Goal: Transaction & Acquisition: Purchase product/service

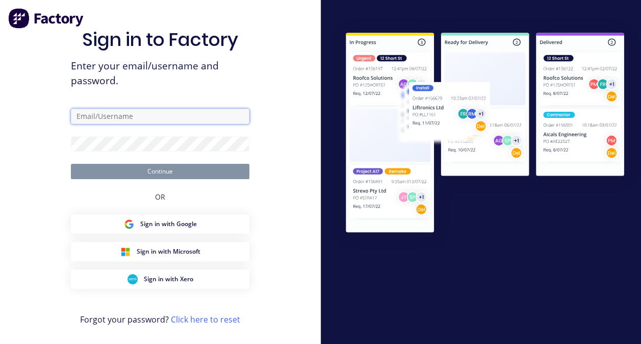
type input "luke@scrs.net.au"
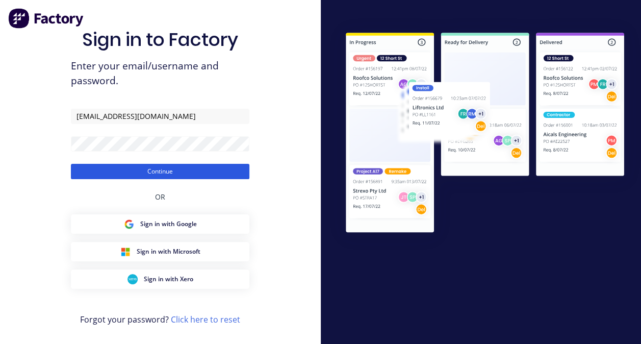
click at [117, 174] on button "Continue" at bounding box center [160, 171] width 179 height 15
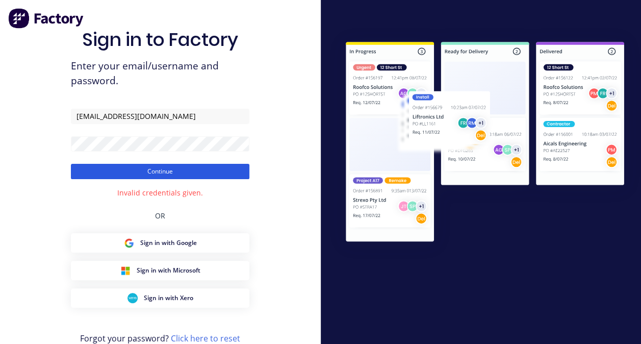
click at [117, 174] on button "Continue" at bounding box center [160, 171] width 179 height 15
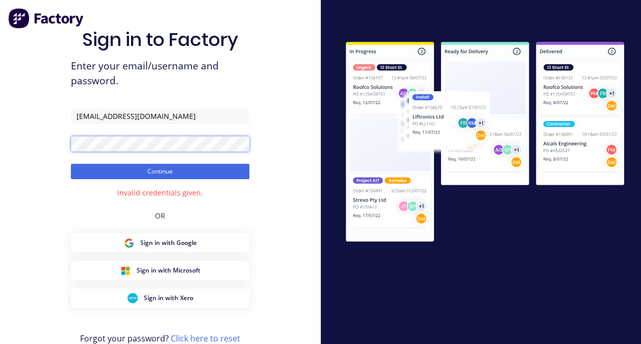
click at [66, 147] on div "Sign in to Factory Enter your email/username and password. luke@scrs.net.au Con…" at bounding box center [160, 184] width 321 height 369
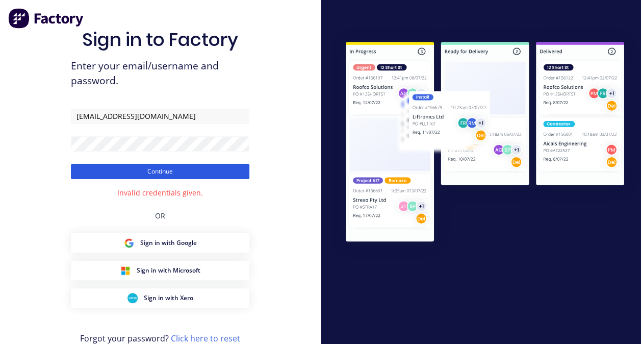
click at [112, 171] on button "Continue" at bounding box center [160, 171] width 179 height 15
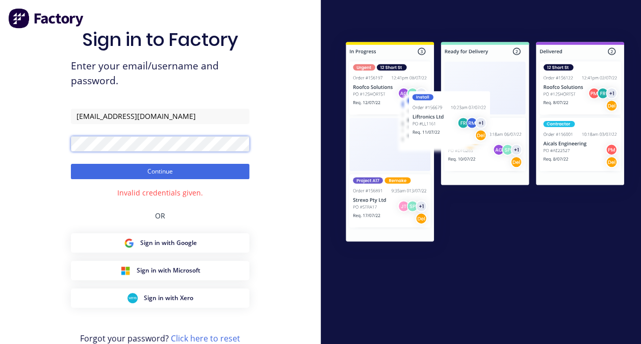
click at [49, 145] on div "Sign in to Factory Enter your email/username and password. luke@scrs.net.au Con…" at bounding box center [160, 184] width 321 height 369
click at [71, 164] on button "Continue" at bounding box center [160, 171] width 179 height 15
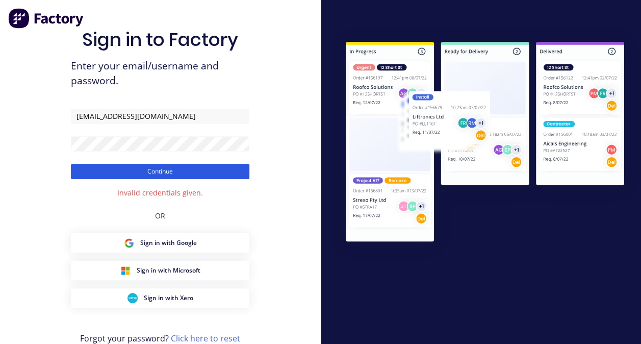
click at [149, 169] on button "Continue" at bounding box center [160, 171] width 179 height 15
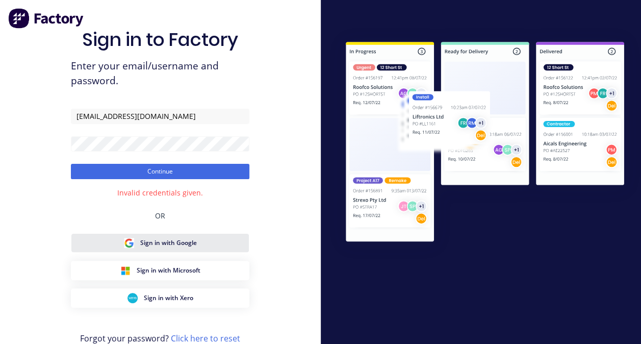
scroll to position [23, 0]
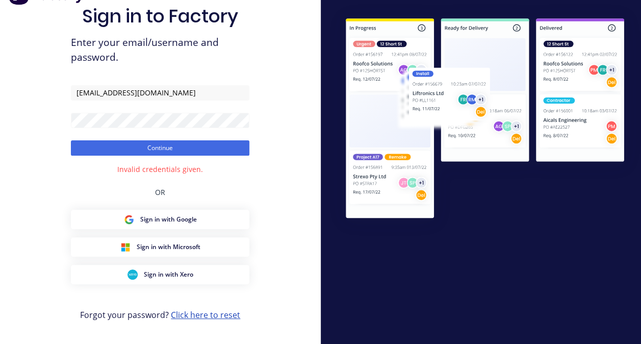
click at [190, 315] on link "Click here to reset" at bounding box center [205, 314] width 69 height 11
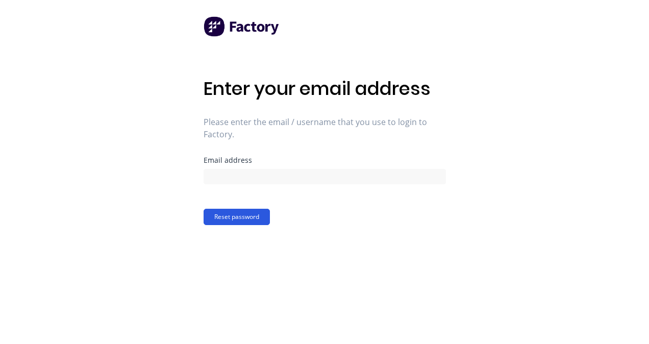
click at [228, 218] on button "Reset password" at bounding box center [237, 217] width 66 height 16
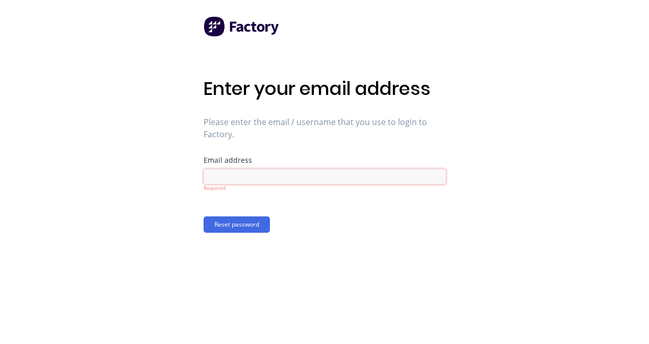
click at [216, 175] on input at bounding box center [325, 176] width 242 height 15
type input "luke@scrs.net.au"
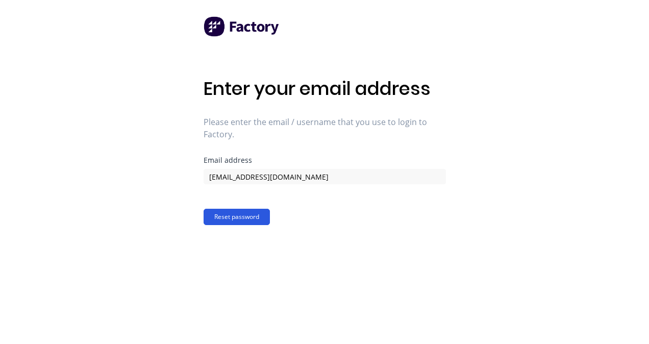
click at [251, 219] on button "Reset password" at bounding box center [237, 217] width 66 height 16
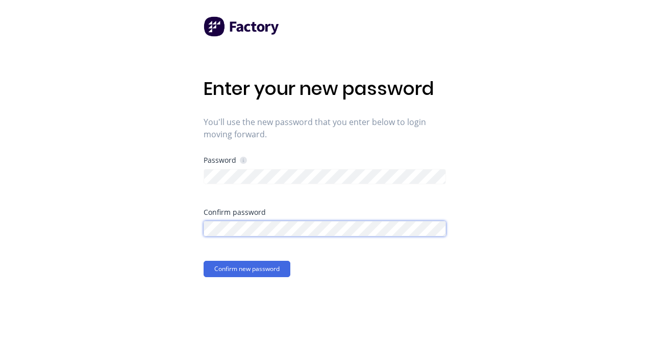
click at [204, 261] on button "Confirm new password" at bounding box center [247, 269] width 87 height 16
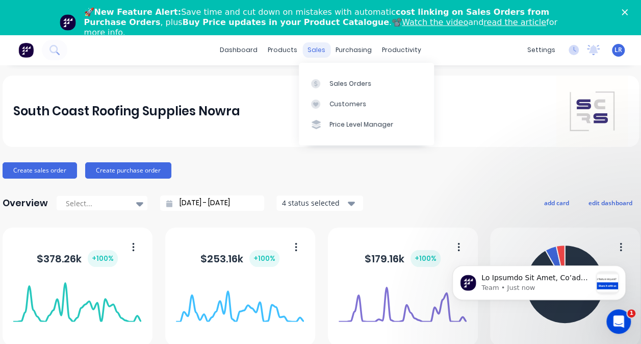
click at [303, 49] on div "sales" at bounding box center [316, 49] width 28 height 15
click at [327, 100] on link "Customers" at bounding box center [366, 104] width 135 height 20
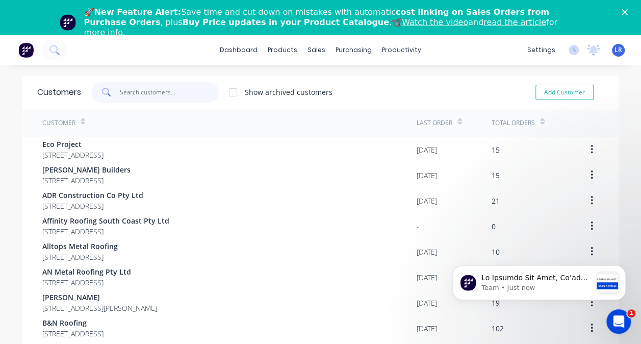
click at [139, 96] on input "text" at bounding box center [169, 92] width 99 height 20
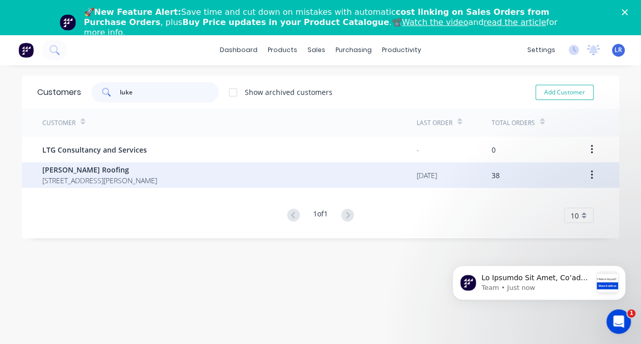
type input "luke"
click at [116, 172] on span "[PERSON_NAME] Roofing" at bounding box center [99, 169] width 115 height 11
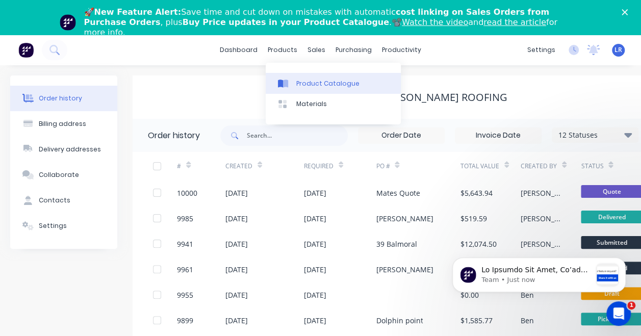
click at [291, 85] on div at bounding box center [285, 83] width 15 height 9
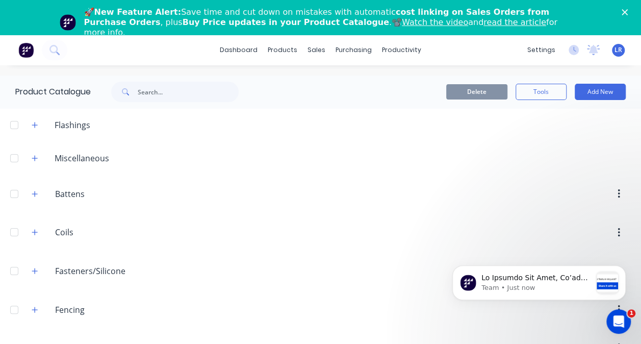
click at [53, 129] on div "Flashings" at bounding box center [72, 125] width 52 height 12
click at [48, 122] on div "Flashings" at bounding box center [72, 125] width 52 height 12
click at [39, 123] on button "button" at bounding box center [35, 124] width 13 height 13
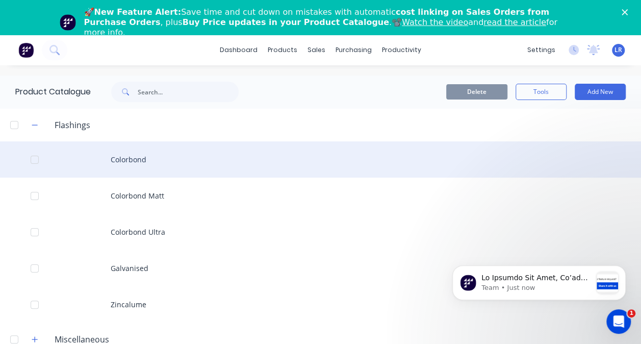
click at [29, 161] on div at bounding box center [34, 159] width 20 height 20
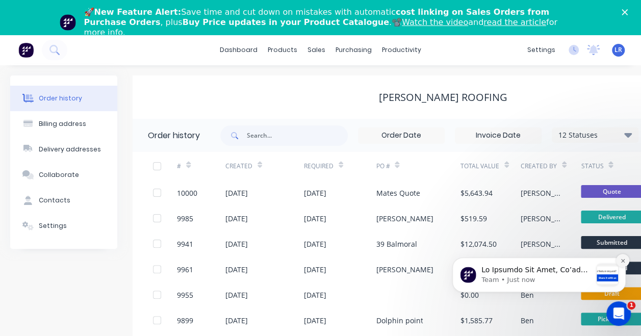
click at [620, 266] on button "Dismiss notification" at bounding box center [622, 260] width 13 height 13
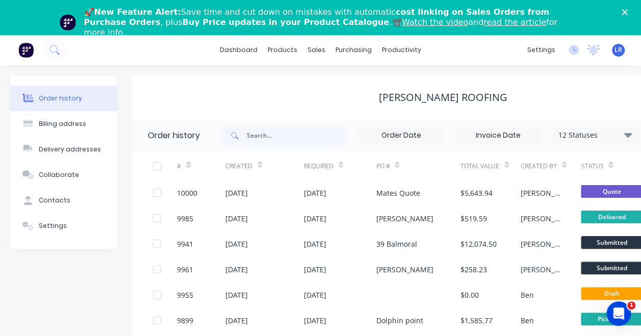
click at [235, 101] on div "[PERSON_NAME] Roofing" at bounding box center [443, 97] width 621 height 12
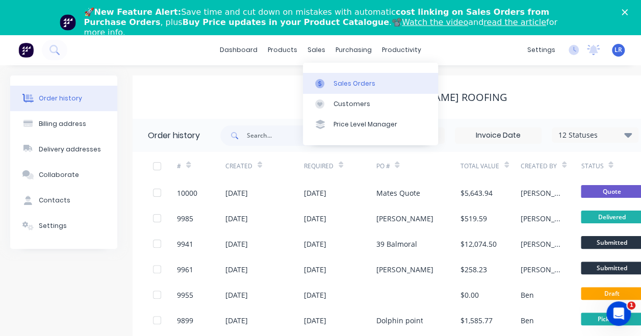
click at [331, 86] on link "Sales Orders" at bounding box center [370, 83] width 135 height 20
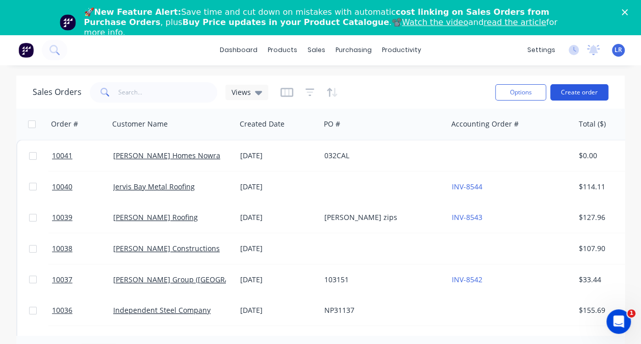
click at [574, 86] on button "Create order" at bounding box center [579, 92] width 58 height 16
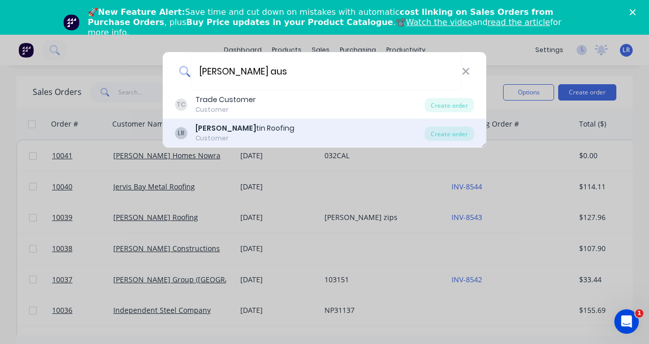
type input "[PERSON_NAME] aus"
click at [316, 130] on div "[PERSON_NAME] Aus tin Roofing Customer" at bounding box center [299, 133] width 249 height 20
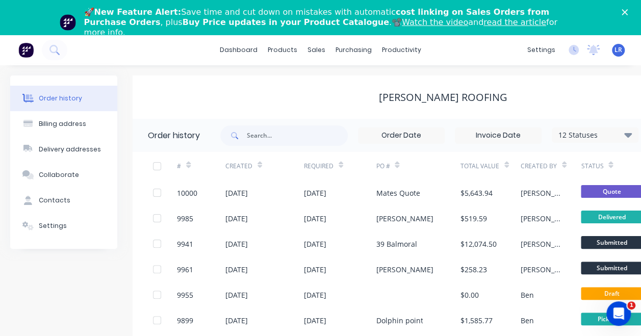
click at [628, 11] on icon "Close" at bounding box center [625, 12] width 6 height 6
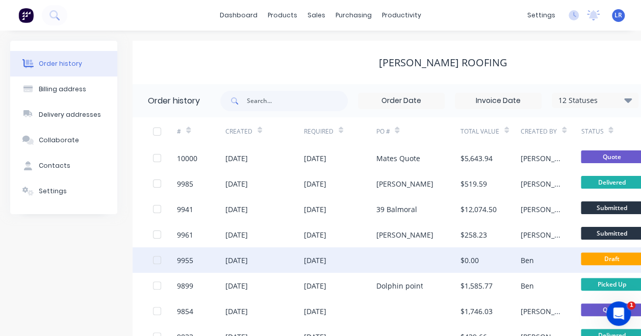
scroll to position [0, 115]
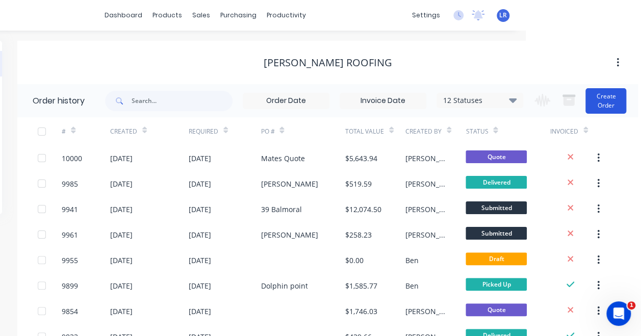
click at [602, 106] on button "Create Order" at bounding box center [606, 101] width 41 height 26
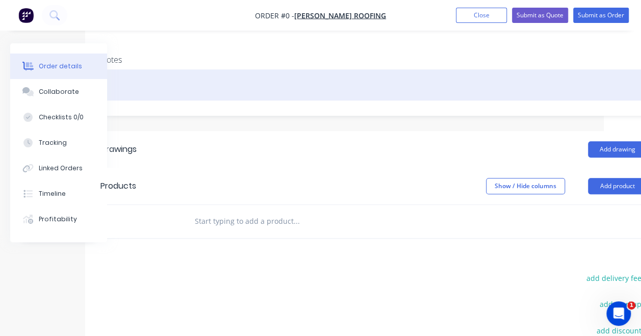
scroll to position [197, 37]
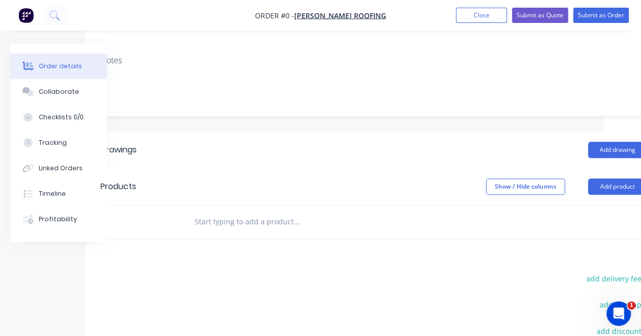
click at [616, 179] on button "Add product" at bounding box center [617, 187] width 59 height 16
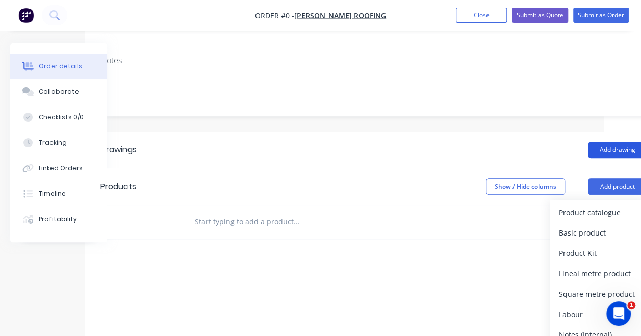
click at [615, 142] on button "Add drawing" at bounding box center [617, 150] width 59 height 16
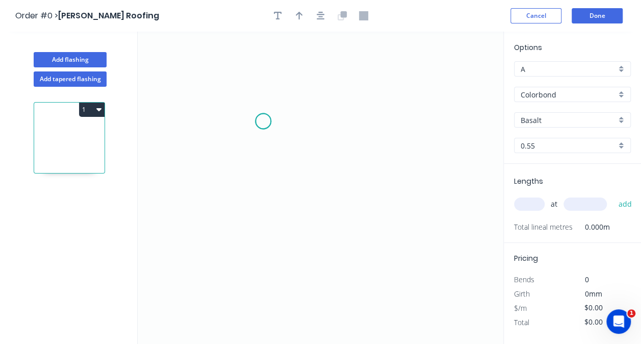
click at [263, 121] on icon "0" at bounding box center [321, 188] width 366 height 312
click at [224, 121] on icon "0" at bounding box center [321, 188] width 366 height 312
click at [228, 73] on icon "0 ?" at bounding box center [321, 188] width 366 height 312
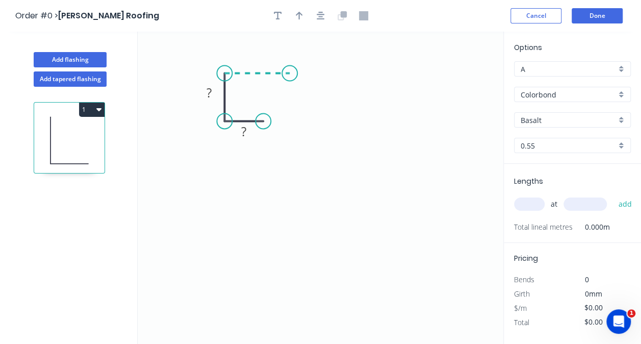
click at [290, 73] on icon at bounding box center [256, 73] width 65 height 0
click at [297, 80] on icon "0 ? ? ?" at bounding box center [321, 188] width 366 height 312
click at [297, 78] on circle at bounding box center [297, 79] width 15 height 15
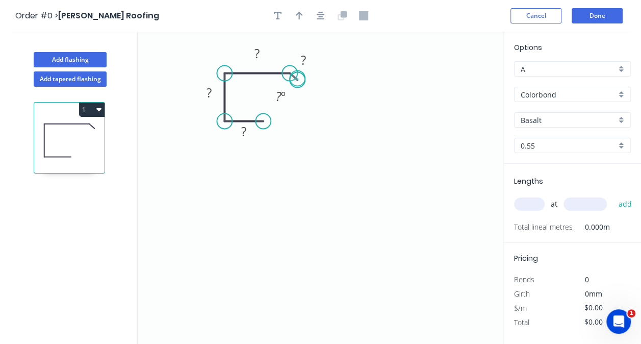
click at [297, 78] on circle at bounding box center [297, 79] width 15 height 15
click at [297, 62] on rect at bounding box center [303, 61] width 20 height 14
click at [257, 50] on tspan "?" at bounding box center [257, 53] width 5 height 17
click at [208, 95] on tspan "?" at bounding box center [209, 92] width 5 height 17
click at [268, 51] on rect at bounding box center [257, 53] width 34 height 21
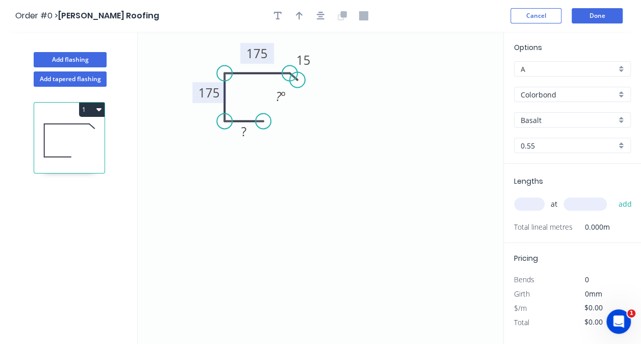
click at [268, 51] on rect at bounding box center [257, 53] width 34 height 21
click at [258, 55] on tspan "175" at bounding box center [256, 53] width 21 height 17
click at [244, 136] on tspan "?" at bounding box center [243, 131] width 5 height 17
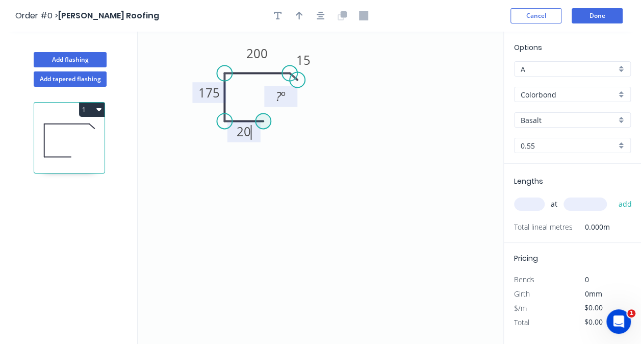
drag, startPoint x: 266, startPoint y: 114, endPoint x: 268, endPoint y: 106, distance: 8.4
click at [268, 106] on icon "0 20 175 200 15 ? º" at bounding box center [321, 188] width 366 height 312
click at [262, 121] on circle at bounding box center [263, 120] width 15 height 15
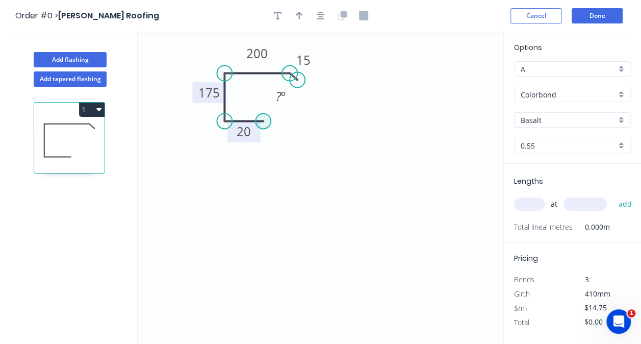
click at [262, 121] on circle at bounding box center [263, 120] width 15 height 15
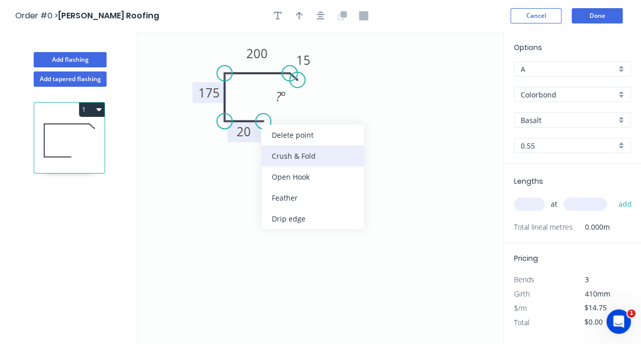
click at [280, 149] on div "Crush & Fold" at bounding box center [313, 155] width 103 height 21
type input "$16.91"
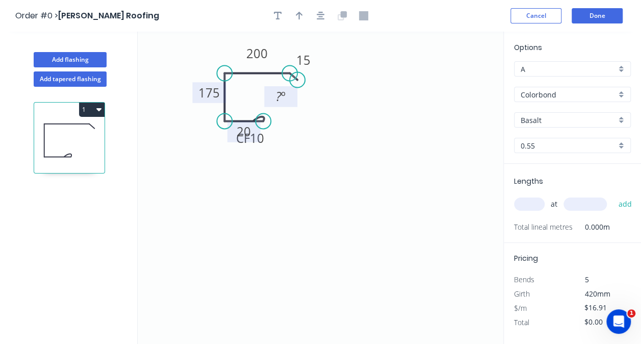
click at [282, 96] on tspan "º" at bounding box center [283, 96] width 5 height 17
click at [623, 119] on div "Basalt" at bounding box center [572, 119] width 117 height 15
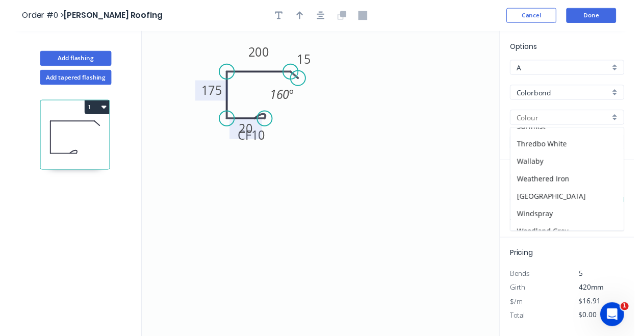
scroll to position [367, 0]
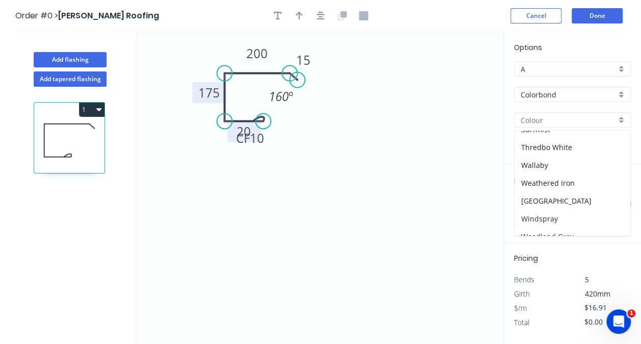
click at [546, 212] on div "Windspray" at bounding box center [573, 219] width 116 height 18
type input "Windspray"
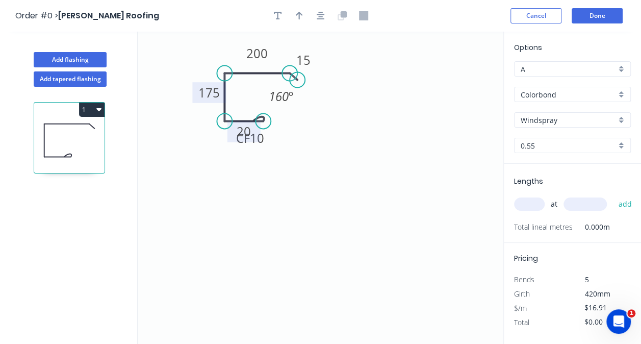
click at [518, 203] on input "text" at bounding box center [529, 203] width 31 height 13
type input "1"
click at [575, 204] on input "text" at bounding box center [585, 203] width 43 height 13
type input "2100"
click at [613, 195] on button "add" at bounding box center [625, 203] width 24 height 17
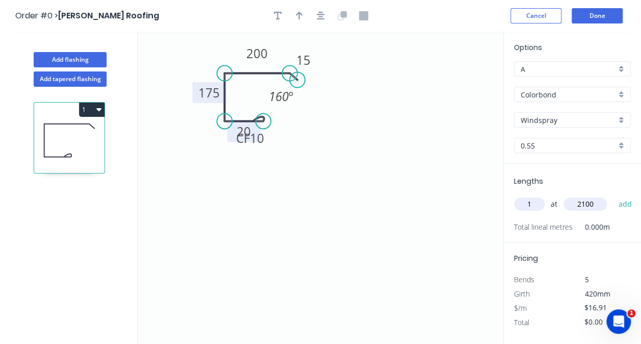
type input "$35.51"
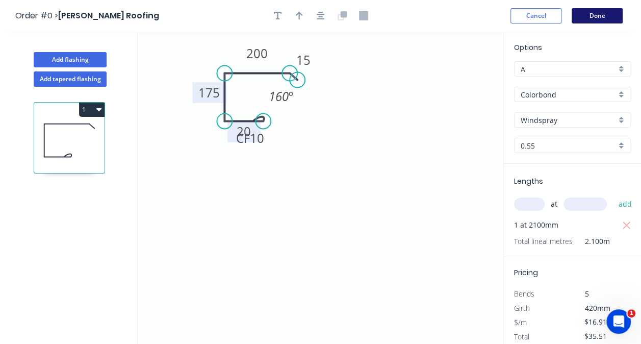
click at [600, 14] on button "Done" at bounding box center [597, 15] width 51 height 15
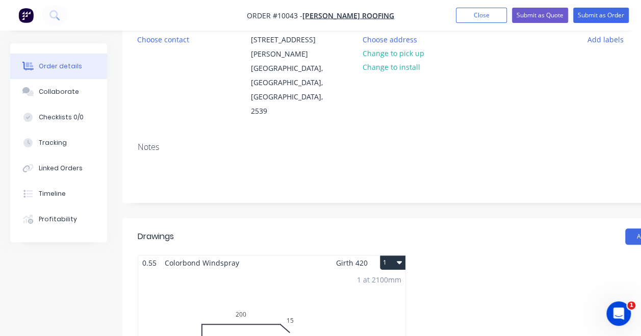
scroll to position [110, 68]
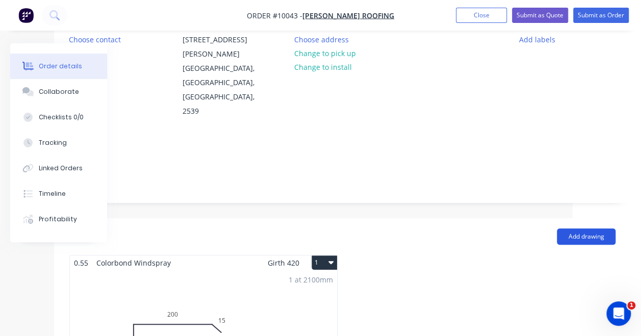
click at [584, 229] on button "Add drawing" at bounding box center [586, 237] width 59 height 16
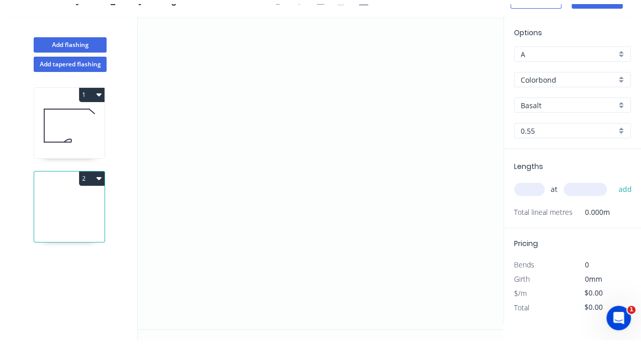
scroll to position [17, 0]
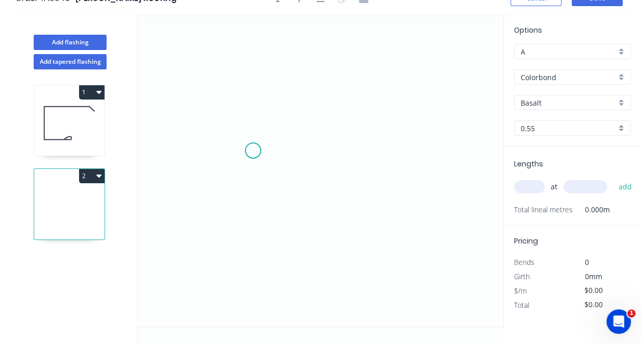
click at [253, 150] on icon "0" at bounding box center [321, 170] width 366 height 312
click at [255, 112] on icon "0" at bounding box center [321, 170] width 366 height 312
click at [293, 113] on icon "0 ?" at bounding box center [321, 170] width 366 height 312
click at [293, 113] on circle at bounding box center [292, 112] width 15 height 15
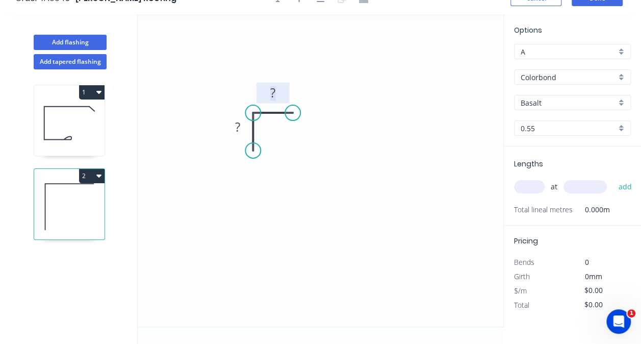
click at [273, 95] on tspan "?" at bounding box center [272, 92] width 5 height 17
click at [242, 123] on rect at bounding box center [237, 127] width 20 height 14
type input "$3.39"
click at [535, 181] on input "text" at bounding box center [529, 186] width 31 height 13
type input "2"
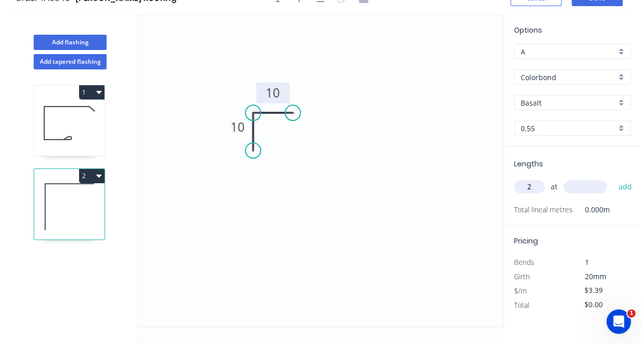
click at [606, 189] on input "text" at bounding box center [585, 186] width 43 height 13
type input "4000"
click at [613, 178] on button "add" at bounding box center [625, 186] width 24 height 17
type input "$27.12"
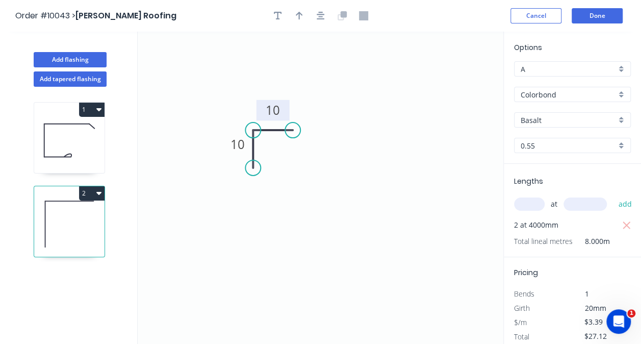
click at [622, 119] on div "Basalt" at bounding box center [572, 119] width 117 height 15
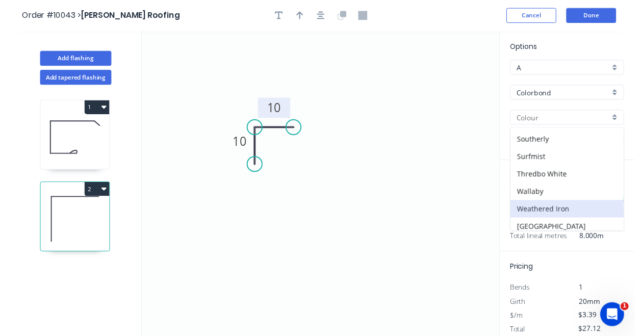
scroll to position [367, 0]
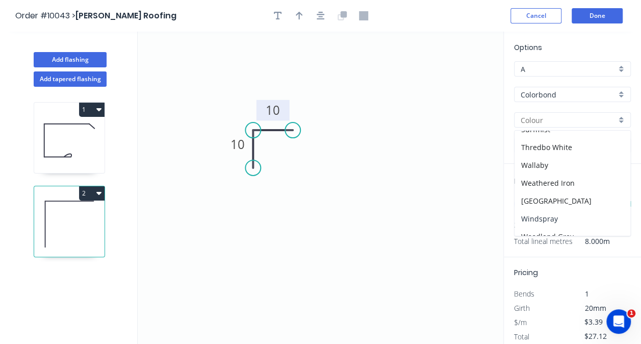
click at [558, 210] on div "Windspray" at bounding box center [573, 219] width 116 height 18
type input "Windspray"
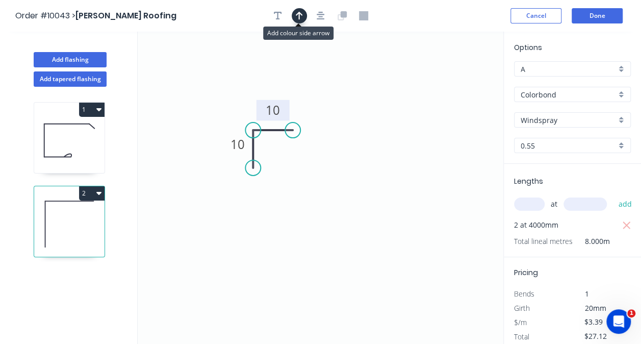
click at [296, 9] on button "button" at bounding box center [299, 15] width 15 height 15
drag, startPoint x: 452, startPoint y: 75, endPoint x: 257, endPoint y: 110, distance: 198.0
click at [257, 110] on icon "0 10 10" at bounding box center [321, 188] width 366 height 312
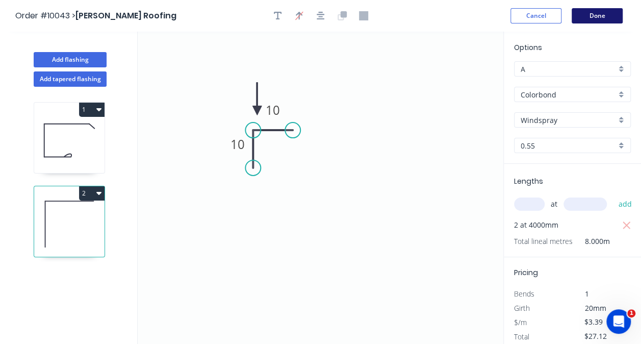
click at [609, 15] on button "Done" at bounding box center [597, 15] width 51 height 15
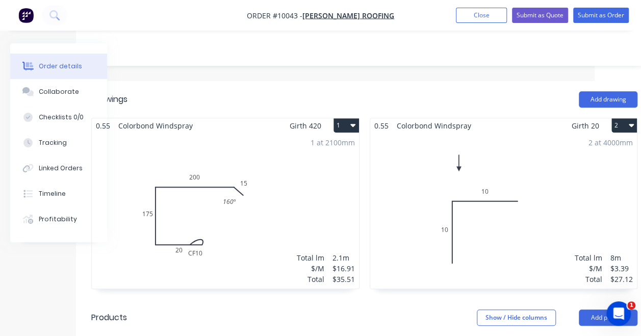
scroll to position [230, 68]
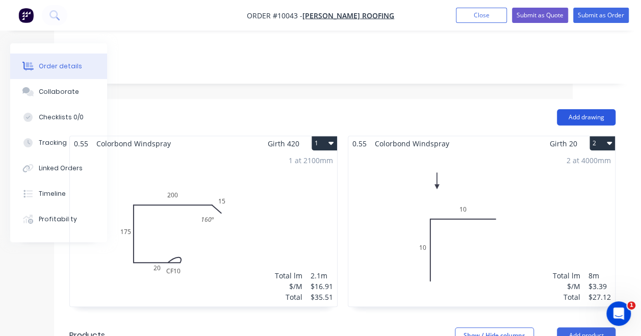
click at [568, 109] on button "Add drawing" at bounding box center [586, 117] width 59 height 16
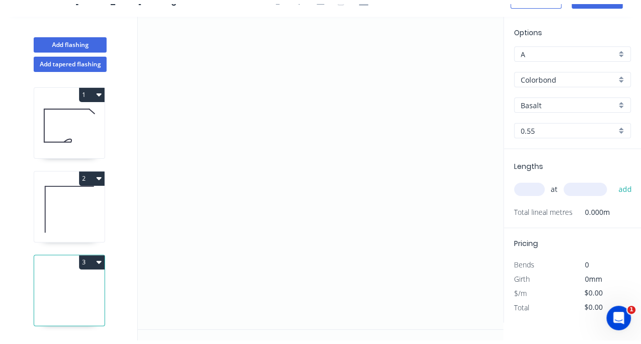
scroll to position [17, 0]
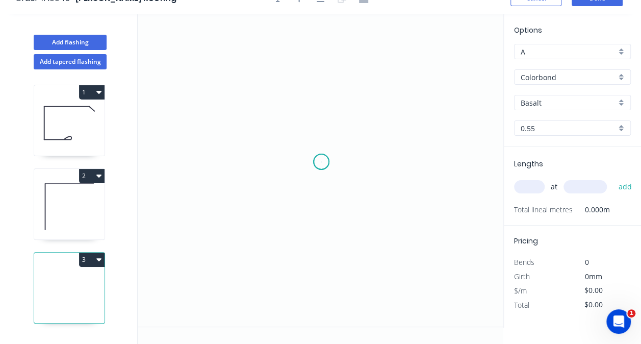
click at [321, 161] on icon "0" at bounding box center [321, 170] width 366 height 312
click at [263, 161] on icon "0" at bounding box center [321, 170] width 366 height 312
click at [263, 110] on icon at bounding box center [263, 136] width 0 height 52
click at [263, 110] on circle at bounding box center [263, 109] width 15 height 15
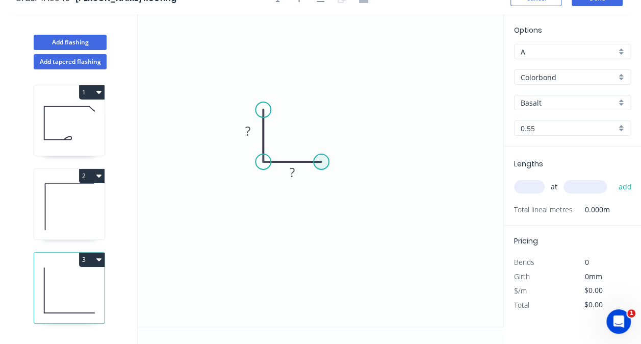
click at [319, 160] on circle at bounding box center [321, 161] width 15 height 15
click at [320, 163] on circle at bounding box center [321, 161] width 15 height 15
click at [322, 162] on circle at bounding box center [321, 161] width 15 height 15
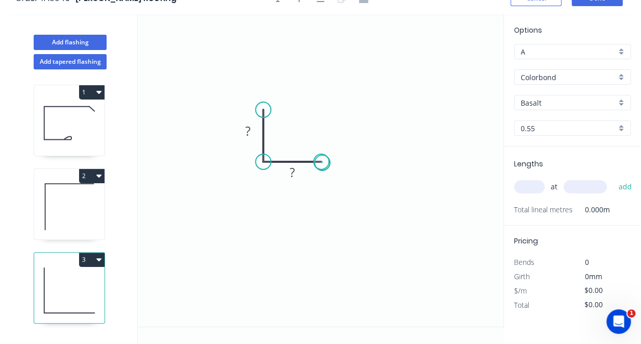
click at [322, 162] on circle at bounding box center [321, 161] width 15 height 15
click at [321, 163] on circle at bounding box center [321, 161] width 15 height 15
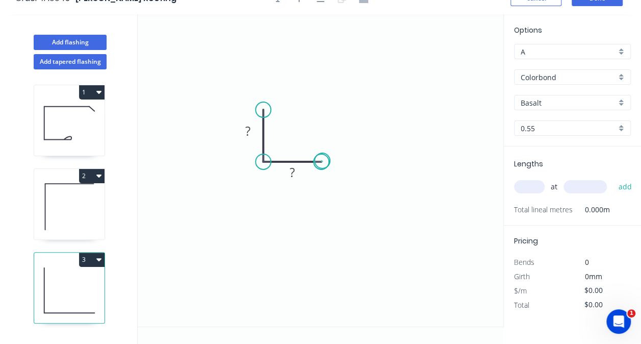
click at [322, 160] on circle at bounding box center [321, 161] width 15 height 15
click at [322, 162] on circle at bounding box center [321, 161] width 15 height 15
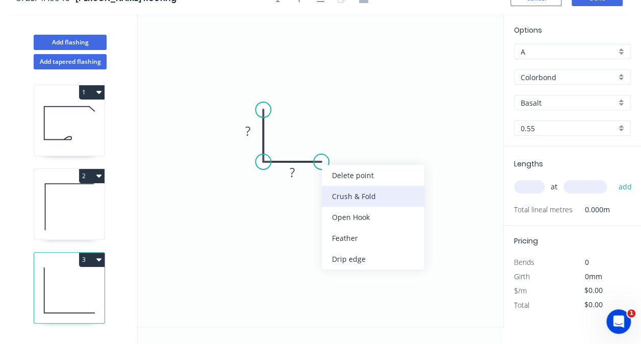
click at [345, 196] on div "Crush & Fold" at bounding box center [373, 196] width 103 height 21
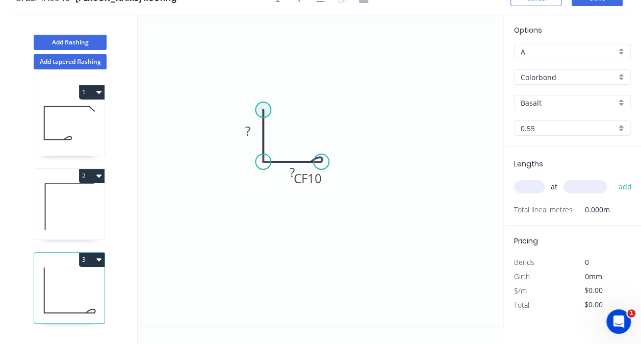
click at [264, 110] on circle at bounding box center [263, 109] width 15 height 15
click at [263, 110] on circle at bounding box center [263, 109] width 15 height 15
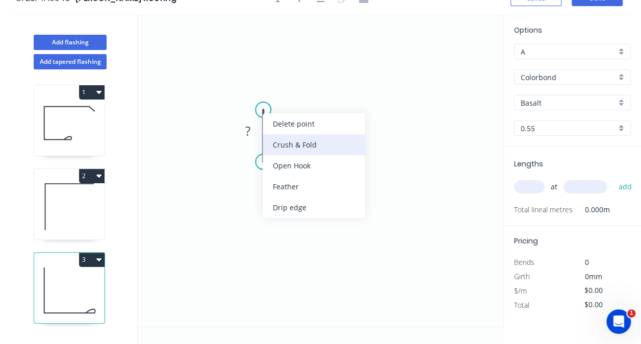
click at [288, 151] on div "Crush & Fold" at bounding box center [314, 144] width 103 height 21
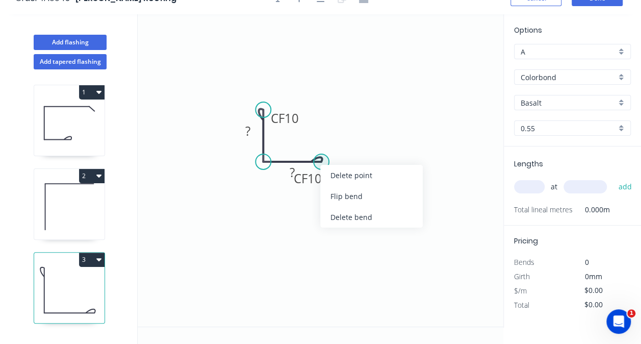
click at [320, 162] on circle at bounding box center [321, 161] width 15 height 15
click at [342, 202] on div "Flip bend" at bounding box center [372, 196] width 103 height 21
click at [288, 172] on rect at bounding box center [292, 173] width 20 height 14
click at [249, 131] on tspan "?" at bounding box center [247, 130] width 5 height 17
type input "$10.02"
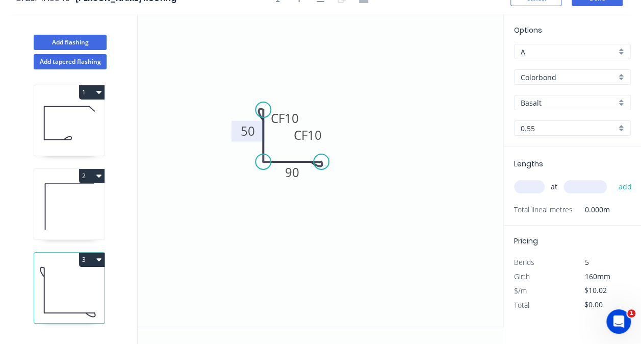
drag, startPoint x: 625, startPoint y: 104, endPoint x: 544, endPoint y: 85, distance: 82.8
click at [544, 85] on div "Options A A Colorbond Colorbond Colorbond Matt Colorbond Ultra Basalt Basalt 0.…" at bounding box center [572, 85] width 137 height 122
click at [623, 98] on div "Basalt" at bounding box center [572, 102] width 117 height 15
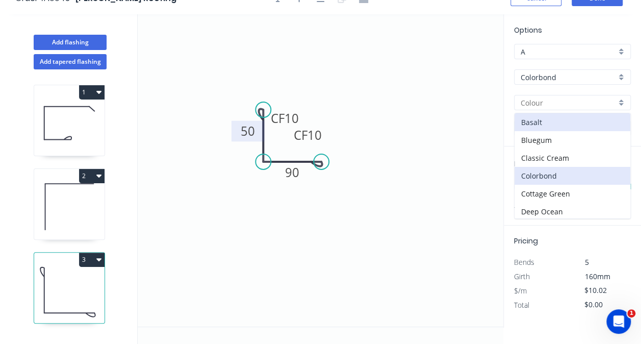
scroll to position [155, 0]
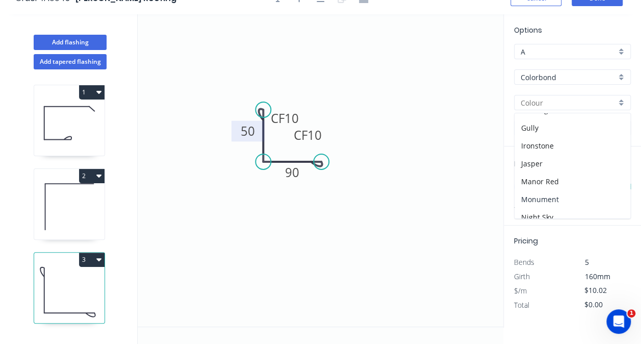
drag, startPoint x: 563, startPoint y: 194, endPoint x: 449, endPoint y: 185, distance: 114.7
click at [449, 185] on icon "0 CF 10 50 CF 10 90" at bounding box center [321, 170] width 366 height 312
click at [616, 100] on div at bounding box center [572, 102] width 117 height 15
click at [557, 178] on div "Monument" at bounding box center [573, 180] width 116 height 18
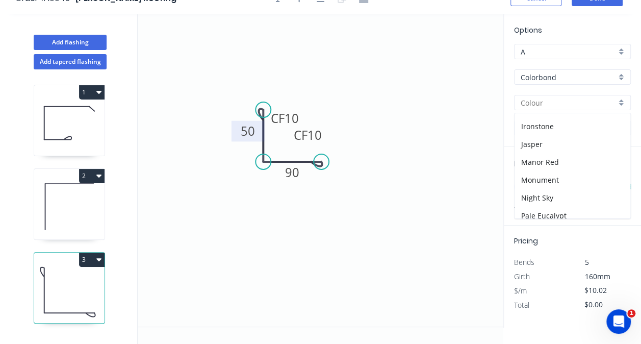
type input "Monument"
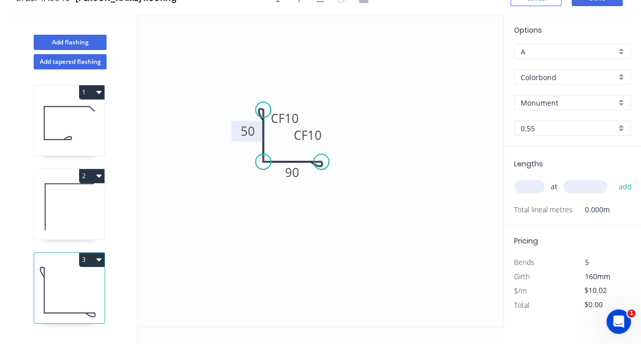
drag, startPoint x: 531, startPoint y: 187, endPoint x: 480, endPoint y: 185, distance: 51.0
click at [480, 185] on icon "0 CF 10 50 CF 10 90" at bounding box center [321, 170] width 366 height 312
type input "1"
click at [613, 178] on button "add" at bounding box center [625, 186] width 24 height 17
click at [581, 190] on input "text" at bounding box center [585, 186] width 43 height 13
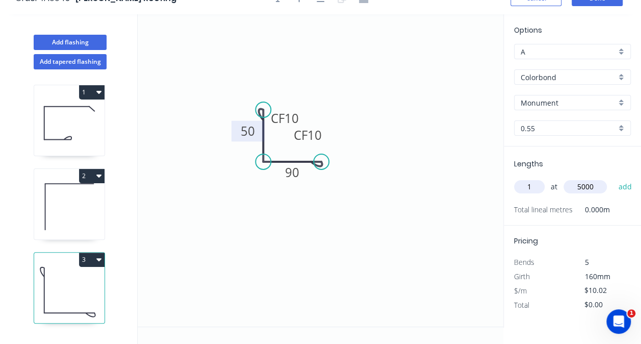
type input "5000"
click at [613, 178] on button "add" at bounding box center [625, 186] width 24 height 17
type input "$50.10"
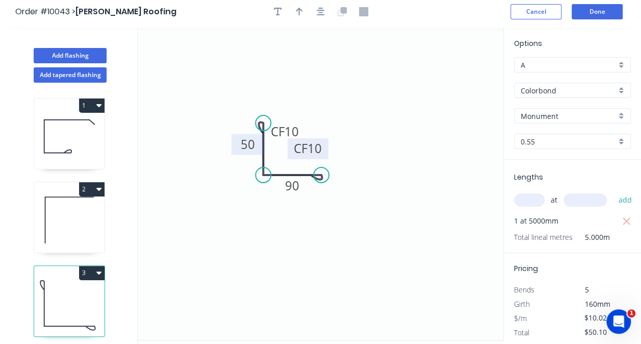
scroll to position [0, 0]
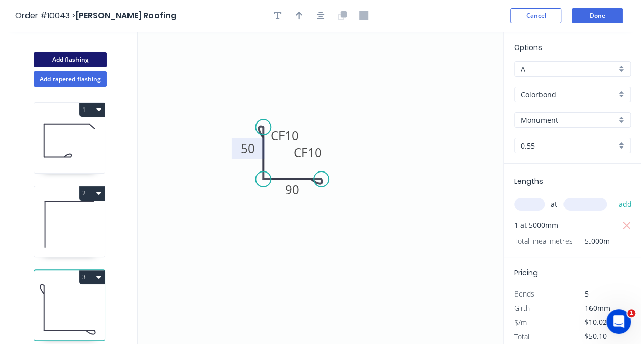
click at [63, 57] on button "Add flashing" at bounding box center [70, 59] width 73 height 15
type input "$0.00"
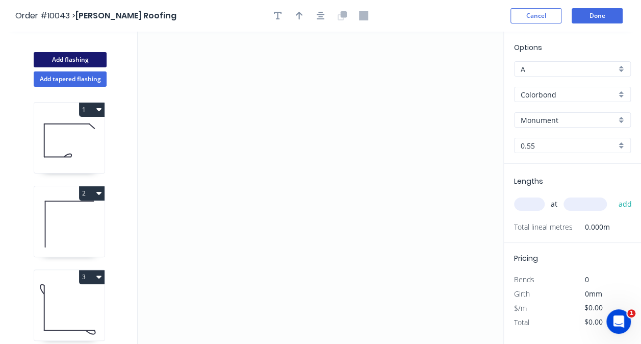
click at [63, 57] on button "Add flashing" at bounding box center [70, 59] width 73 height 15
click at [254, 171] on icon "0" at bounding box center [321, 188] width 366 height 312
click at [233, 185] on icon "0" at bounding box center [321, 188] width 366 height 312
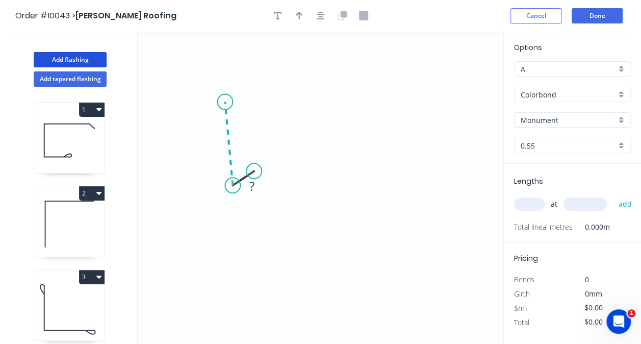
click at [225, 102] on icon at bounding box center [229, 144] width 8 height 84
drag, startPoint x: 230, startPoint y: 103, endPoint x: 243, endPoint y: 99, distance: 13.9
click at [235, 101] on icon "0 ? ? ? º" at bounding box center [321, 188] width 366 height 312
click at [310, 98] on icon "0 ? ? ? ? º ? º" at bounding box center [321, 188] width 366 height 312
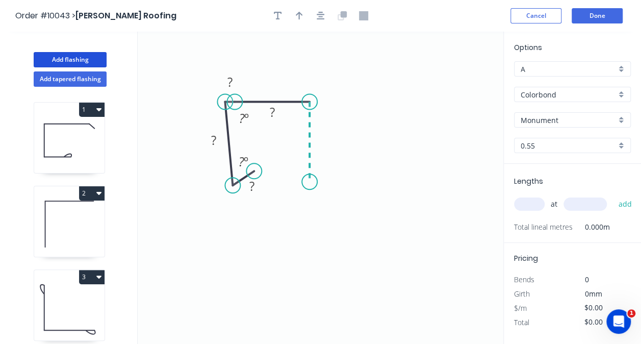
click at [315, 182] on icon "0 ? ? ? ? ? º ? º" at bounding box center [321, 188] width 366 height 312
click at [34, 52] on button "Add flashing" at bounding box center [70, 59] width 73 height 15
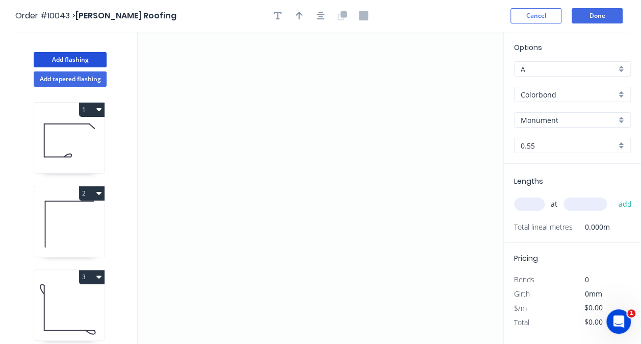
scroll to position [17, 0]
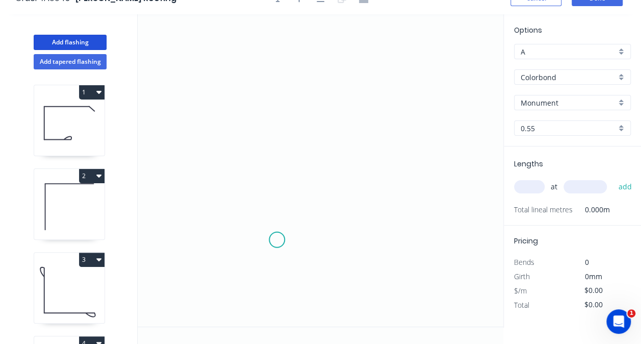
click at [277, 239] on icon "0" at bounding box center [321, 170] width 366 height 312
drag, startPoint x: 261, startPoint y: 260, endPoint x: 256, endPoint y: 244, distance: 16.6
click at [256, 244] on icon "0" at bounding box center [321, 170] width 366 height 312
click at [259, 124] on icon "0 ?" at bounding box center [321, 170] width 366 height 312
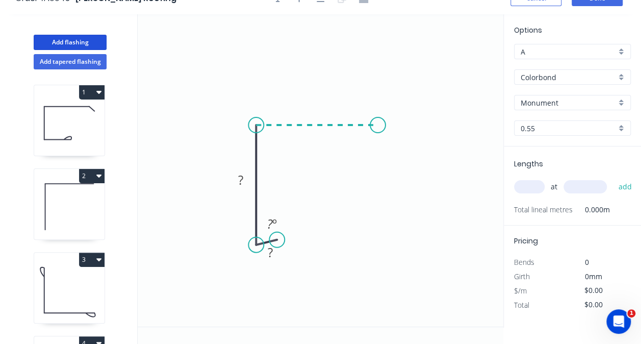
click at [378, 134] on icon "0 ? ? ? º" at bounding box center [321, 170] width 366 height 312
click at [385, 249] on icon "0 ? ? ? ? º" at bounding box center [321, 170] width 366 height 312
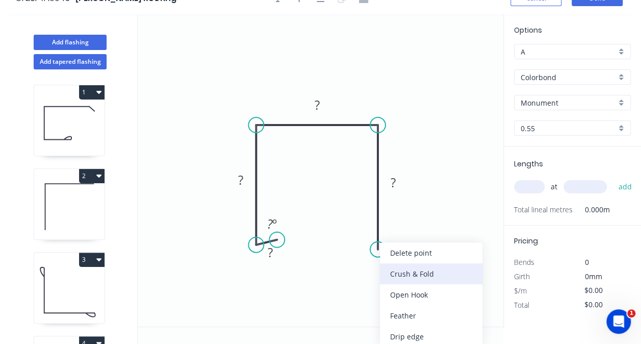
click at [407, 271] on div "Crush & Fold" at bounding box center [431, 273] width 103 height 21
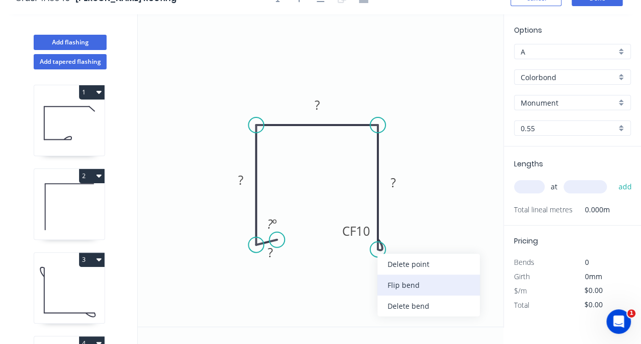
click at [395, 278] on div "Flip bend" at bounding box center [428, 284] width 103 height 21
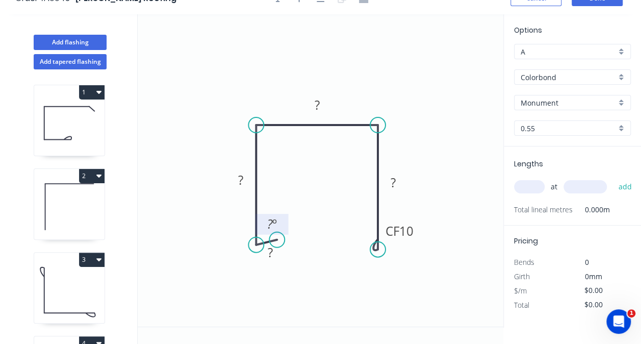
click at [273, 227] on tspan "º" at bounding box center [274, 223] width 5 height 17
click at [271, 252] on tspan "?" at bounding box center [270, 252] width 5 height 17
click at [239, 178] on tspan "?" at bounding box center [240, 179] width 5 height 17
click at [317, 100] on tspan "?" at bounding box center [317, 104] width 5 height 17
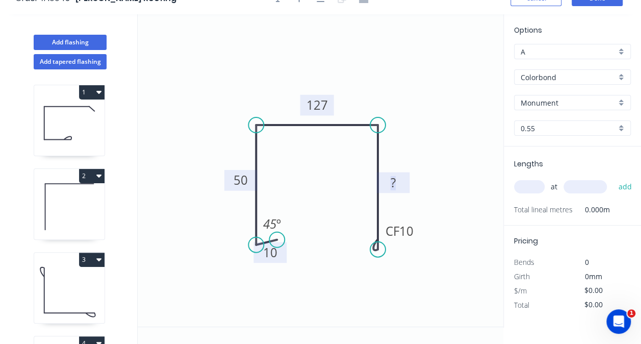
click at [400, 183] on rect at bounding box center [393, 183] width 20 height 14
type input "$12.31"
click at [623, 101] on div "Monument" at bounding box center [572, 102] width 117 height 15
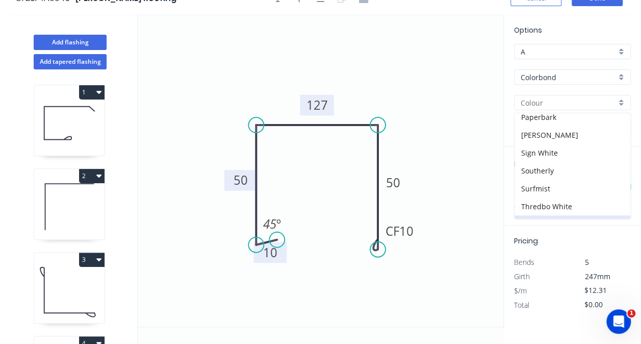
scroll to position [291, 0]
click at [552, 180] on div "Surfmist" at bounding box center [573, 189] width 116 height 18
type input "Surfmist"
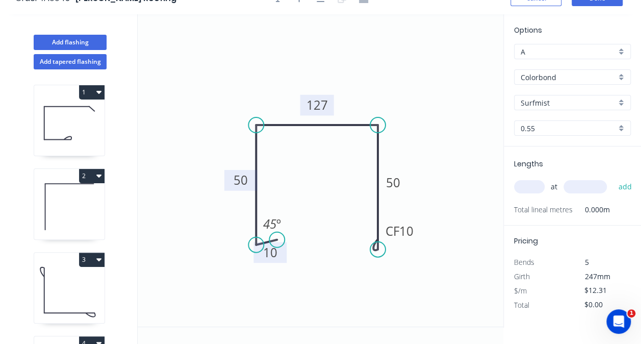
click at [534, 189] on input "text" at bounding box center [529, 186] width 31 height 13
click at [613, 178] on button "add" at bounding box center [625, 186] width 24 height 17
type input "1"
click at [613, 178] on button "add" at bounding box center [625, 186] width 24 height 17
click at [570, 188] on input "text" at bounding box center [585, 186] width 43 height 13
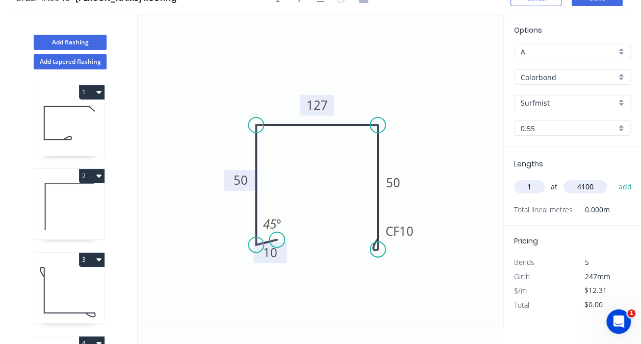
type input "4100"
click at [613, 178] on button "add" at bounding box center [625, 186] width 24 height 17
type input "$50.47"
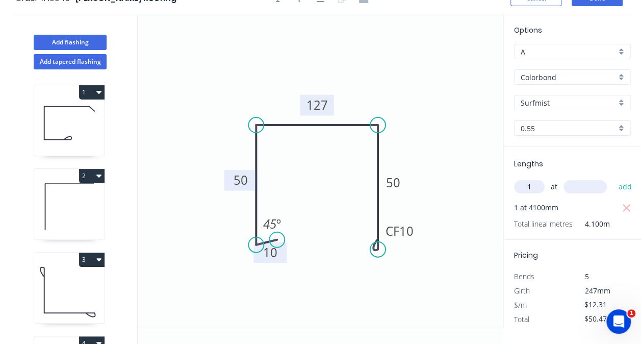
type input "1"
click at [579, 188] on input "text" at bounding box center [585, 186] width 43 height 13
type input "1400"
click at [613, 178] on button "add" at bounding box center [625, 186] width 24 height 17
type input "$67.71"
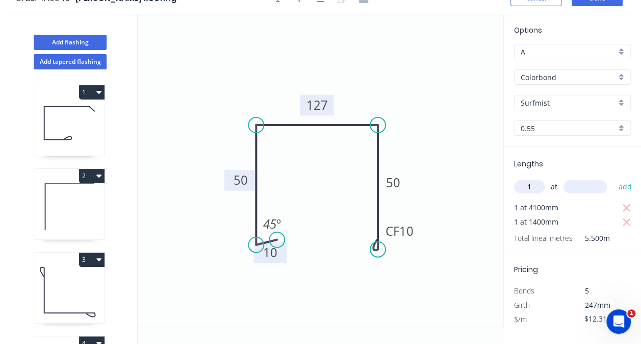
type input "1"
click at [613, 178] on button "add" at bounding box center [625, 186] width 24 height 17
click at [579, 188] on input "text" at bounding box center [585, 186] width 43 height 13
type input "4200"
click at [613, 178] on button "add" at bounding box center [625, 186] width 24 height 17
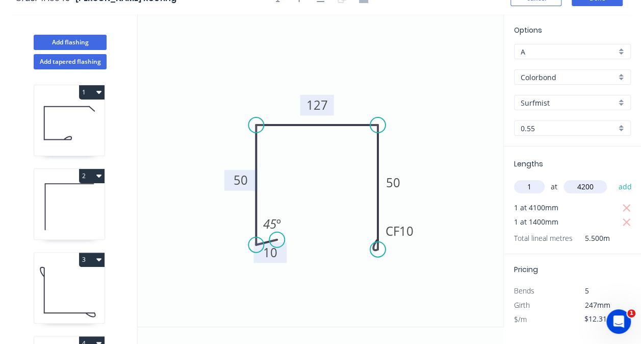
type input "$119.41"
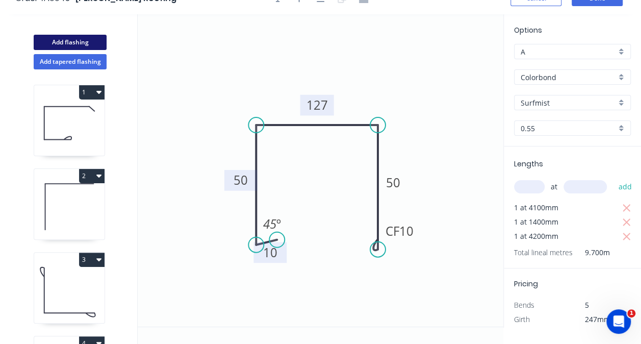
click at [92, 41] on button "Add flashing" at bounding box center [70, 42] width 73 height 15
type input "$0.00"
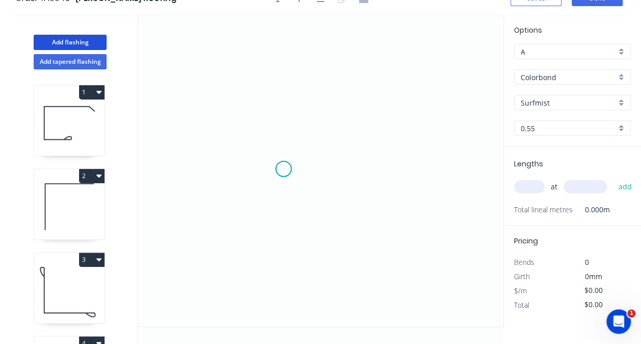
click at [284, 168] on icon "0" at bounding box center [321, 170] width 366 height 312
click at [265, 193] on icon "0" at bounding box center [321, 170] width 366 height 312
click at [265, 100] on icon at bounding box center [265, 146] width 0 height 93
click at [357, 100] on icon "0 ? ? ? º" at bounding box center [321, 170] width 366 height 312
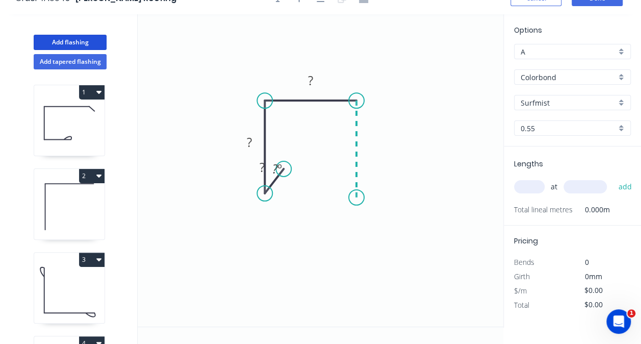
click at [359, 197] on icon "0 ? ? ? ? º" at bounding box center [321, 170] width 366 height 312
click at [359, 197] on circle at bounding box center [356, 197] width 15 height 15
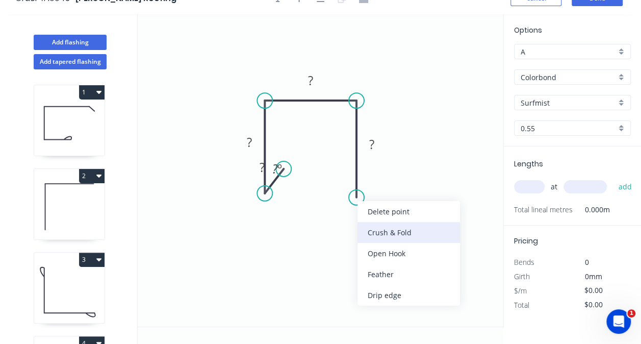
click at [380, 227] on div "Crush & Fold" at bounding box center [409, 232] width 103 height 21
click at [371, 227] on div "Flip bend" at bounding box center [408, 233] width 103 height 21
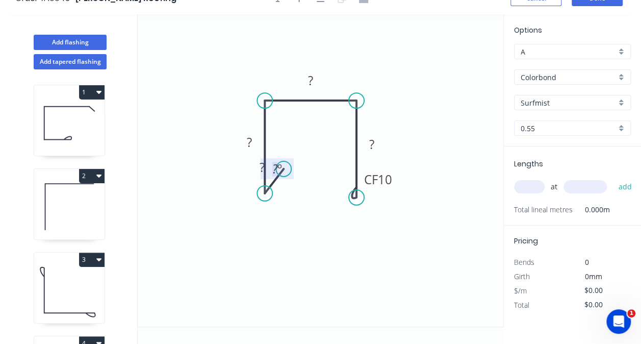
click at [276, 171] on tspan "?" at bounding box center [275, 168] width 6 height 17
click at [256, 170] on rect at bounding box center [262, 168] width 20 height 14
click at [248, 144] on tspan "?" at bounding box center [249, 142] width 5 height 17
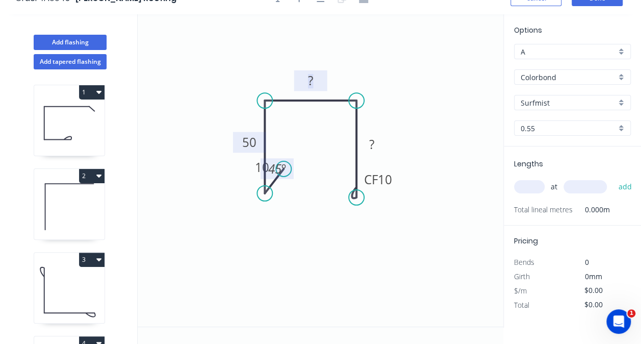
click at [315, 78] on rect at bounding box center [310, 81] width 20 height 14
click at [379, 145] on rect at bounding box center [372, 145] width 20 height 14
type input "$10.93"
click at [282, 173] on tspan "º" at bounding box center [284, 168] width 5 height 17
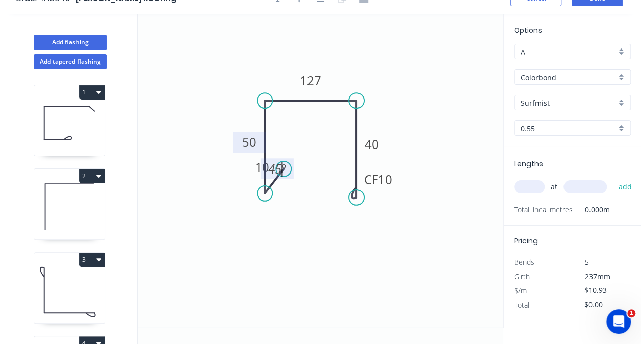
click at [282, 173] on tspan "º" at bounding box center [284, 168] width 5 height 17
drag, startPoint x: 285, startPoint y: 173, endPoint x: 286, endPoint y: 164, distance: 9.3
click at [286, 164] on g "45 º" at bounding box center [277, 168] width 20 height 17
drag, startPoint x: 286, startPoint y: 164, endPoint x: 293, endPoint y: 174, distance: 11.7
click at [293, 174] on g "45 º" at bounding box center [277, 168] width 33 height 21
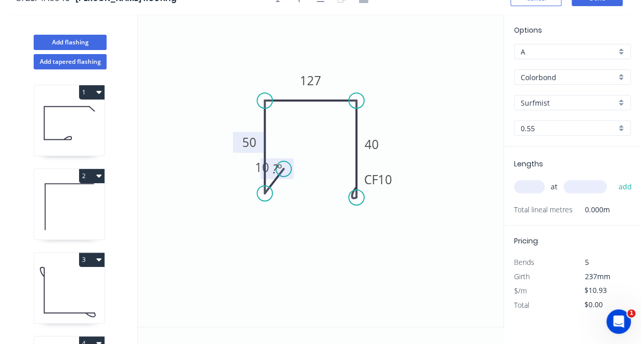
click at [265, 166] on rect at bounding box center [277, 168] width 33 height 21
click at [265, 165] on rect at bounding box center [277, 168] width 33 height 21
click at [265, 165] on rect at bounding box center [276, 168] width 33 height 21
drag, startPoint x: 265, startPoint y: 165, endPoint x: 280, endPoint y: 142, distance: 27.7
click at [280, 142] on rect at bounding box center [291, 144] width 33 height 21
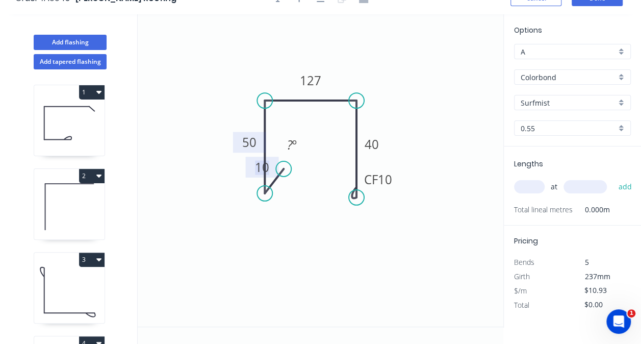
drag, startPoint x: 269, startPoint y: 165, endPoint x: 285, endPoint y: 186, distance: 26.2
click at [285, 186] on icon "0 10 50 127 CF 10 40 ? º" at bounding box center [321, 170] width 366 height 312
drag, startPoint x: 267, startPoint y: 167, endPoint x: 284, endPoint y: 183, distance: 22.7
click at [284, 183] on icon "0 10 50 127 CF 10 40 ? º" at bounding box center [321, 170] width 366 height 312
click at [291, 145] on tspan "?" at bounding box center [290, 144] width 6 height 17
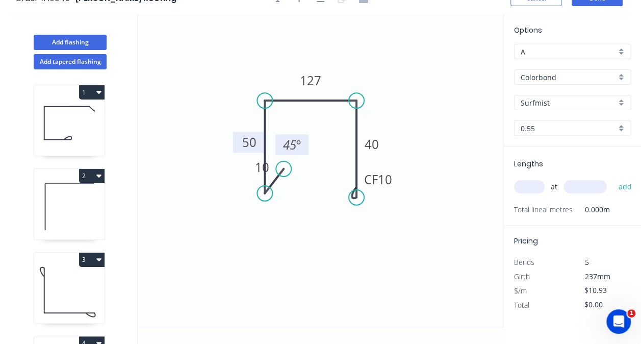
drag, startPoint x: 530, startPoint y: 191, endPoint x: 508, endPoint y: 206, distance: 26.9
click at [508, 206] on div "Lengths at add Total lineal metres 0.000m" at bounding box center [572, 185] width 137 height 79
click at [536, 188] on input "text" at bounding box center [529, 186] width 31 height 13
type input "1"
click at [576, 187] on input "text" at bounding box center [585, 186] width 43 height 13
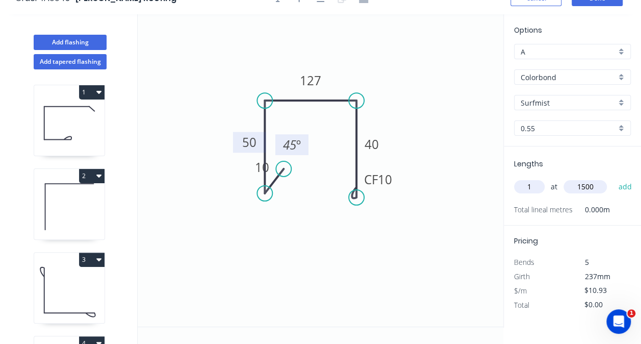
type input "1500"
click at [613, 178] on button "add" at bounding box center [625, 186] width 24 height 17
type input "$16.40"
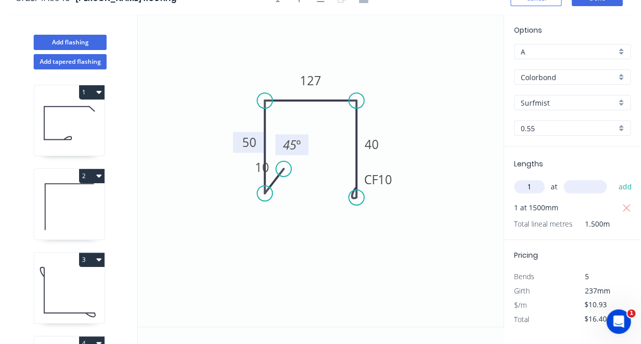
type input "1"
click at [574, 185] on input "text" at bounding box center [585, 186] width 43 height 13
type input "2300"
click at [613, 178] on button "add" at bounding box center [625, 186] width 24 height 17
type input "$41.53"
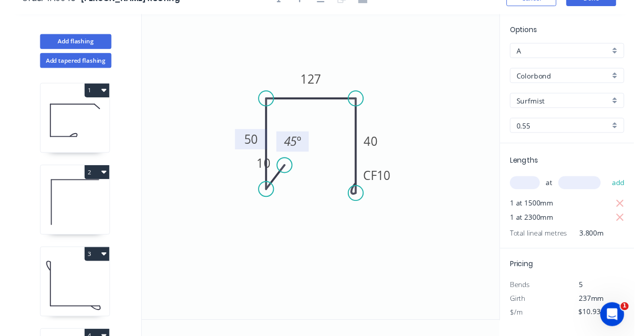
scroll to position [0, 0]
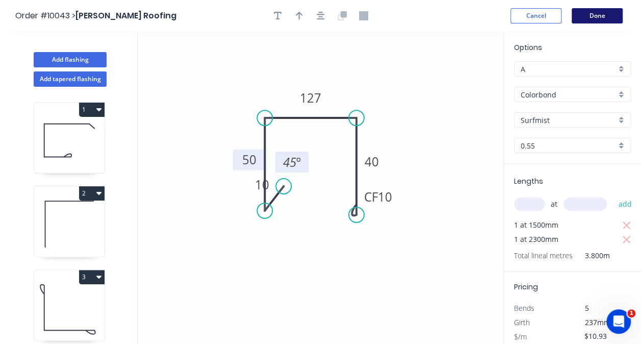
click at [590, 22] on button "Done" at bounding box center [597, 15] width 51 height 15
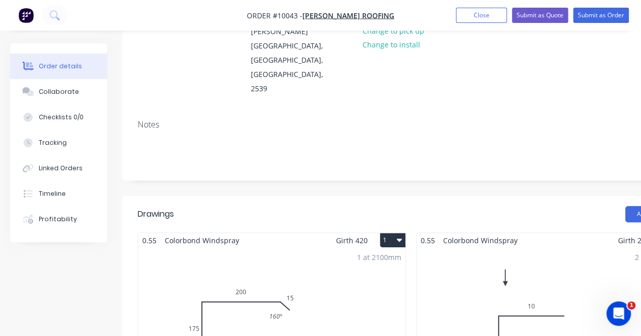
scroll to position [133, 68]
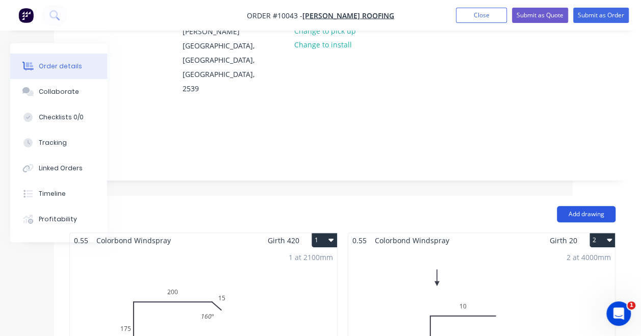
click at [578, 206] on button "Add drawing" at bounding box center [586, 214] width 59 height 16
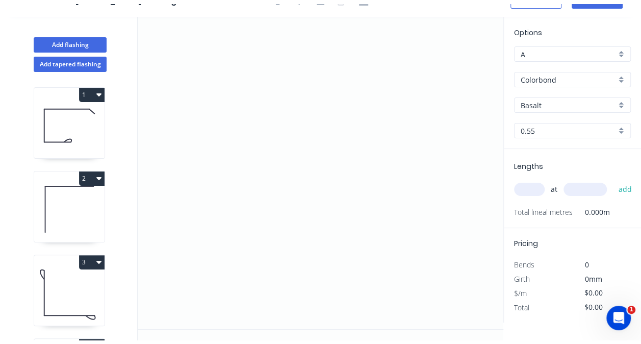
scroll to position [17, 0]
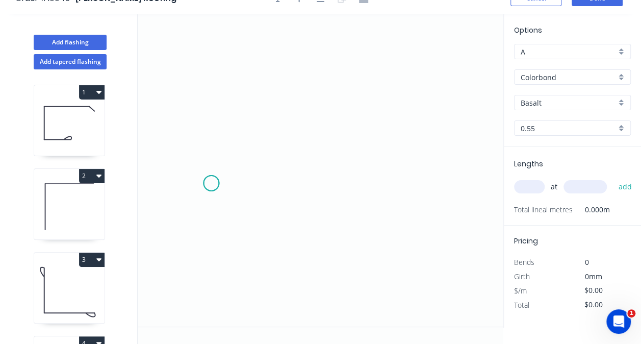
click at [211, 183] on icon "0" at bounding box center [321, 170] width 366 height 312
click at [211, 115] on icon "0" at bounding box center [321, 170] width 366 height 312
click at [287, 115] on icon "0 ?" at bounding box center [321, 170] width 366 height 312
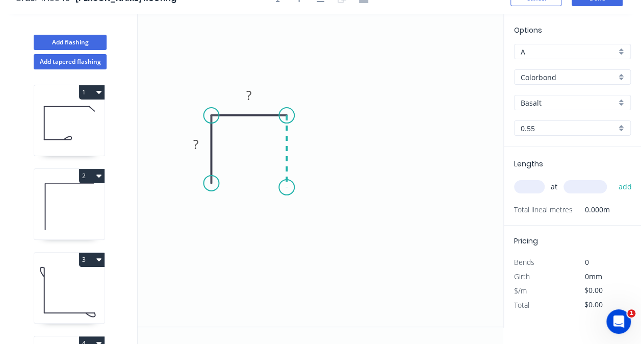
click at [288, 187] on icon "0 ? ?" at bounding box center [321, 170] width 366 height 312
click at [288, 187] on circle at bounding box center [286, 187] width 15 height 15
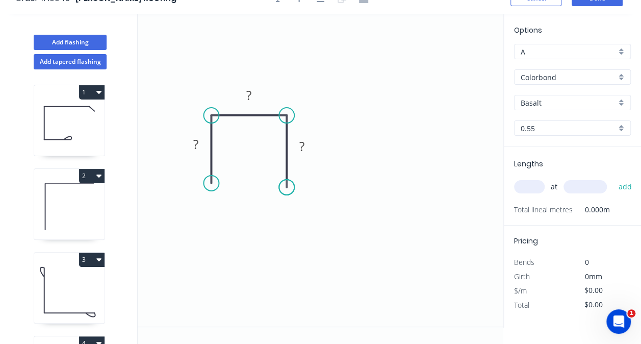
click at [288, 187] on circle at bounding box center [286, 187] width 15 height 15
drag, startPoint x: 287, startPoint y: 186, endPoint x: 290, endPoint y: 196, distance: 10.3
click at [290, 196] on icon "0 ? ? ?" at bounding box center [321, 170] width 366 height 312
click at [290, 189] on circle at bounding box center [290, 196] width 15 height 15
click at [291, 191] on circle at bounding box center [290, 196] width 15 height 15
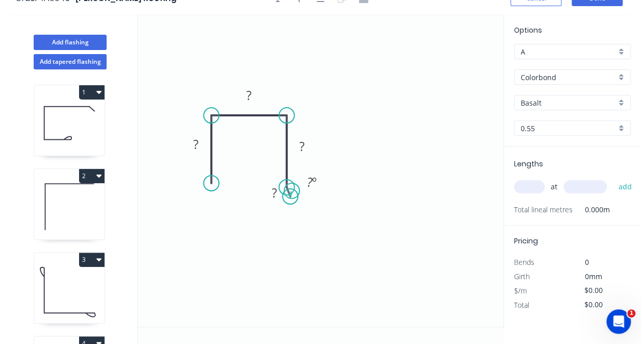
click at [292, 190] on circle at bounding box center [290, 196] width 15 height 15
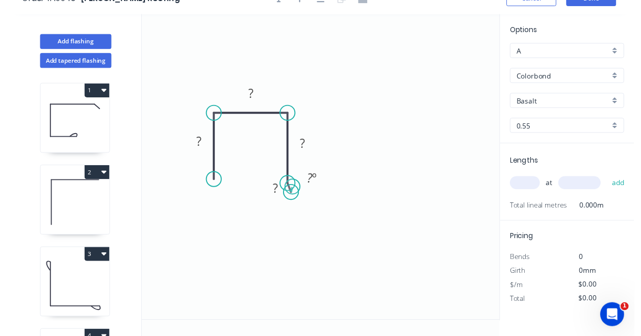
scroll to position [0, 0]
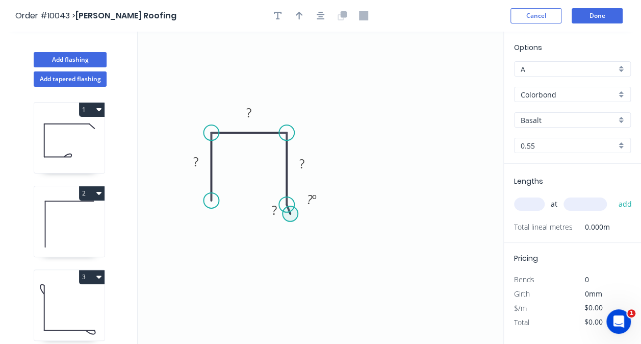
click at [290, 214] on circle at bounding box center [290, 213] width 15 height 15
click at [253, 228] on icon "0 ? ? ? ? ? º" at bounding box center [321, 188] width 366 height 312
click at [253, 228] on circle at bounding box center [252, 227] width 15 height 15
click at [283, 216] on circle at bounding box center [290, 213] width 15 height 15
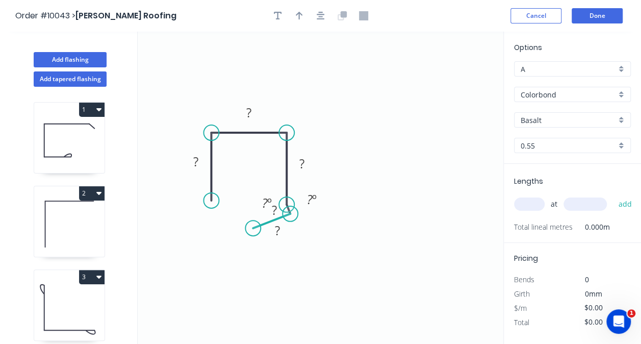
click at [274, 218] on icon at bounding box center [271, 221] width 37 height 14
click at [272, 224] on rect at bounding box center [277, 231] width 20 height 14
click at [271, 222] on rect at bounding box center [277, 230] width 33 height 21
click at [546, 18] on button "Cancel" at bounding box center [536, 15] width 51 height 15
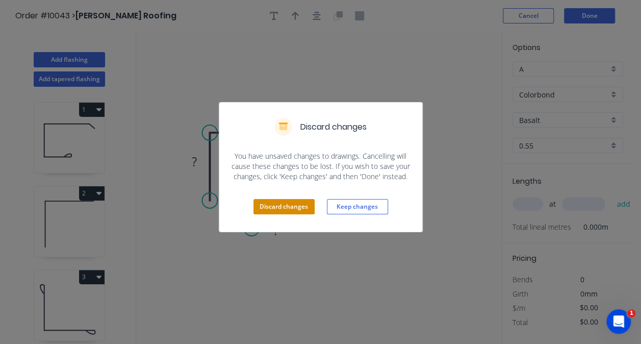
click at [303, 204] on button "Discard changes" at bounding box center [284, 206] width 61 height 15
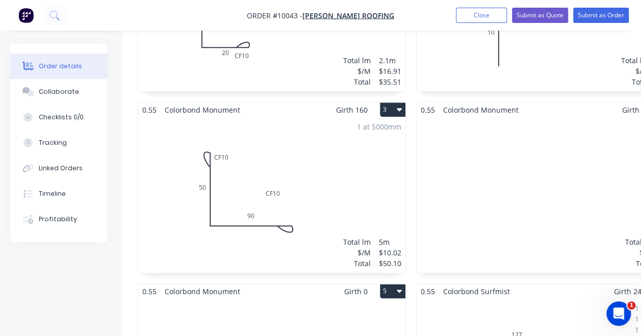
scroll to position [510, 0]
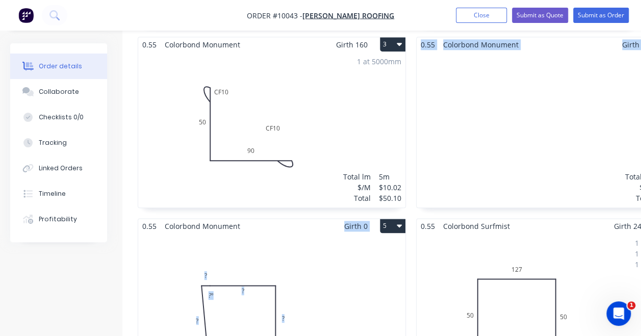
drag, startPoint x: 521, startPoint y: 118, endPoint x: 324, endPoint y: 181, distance: 206.6
click at [324, 181] on div "0.55 Colorbond Windspray Girth 420 1 0 CF 10 20 175 200 15 160 º 0 CF 10 20 175…" at bounding box center [411, 218] width 556 height 726
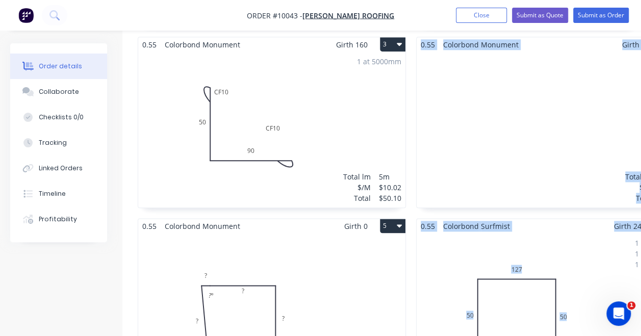
drag, startPoint x: 491, startPoint y: 198, endPoint x: 396, endPoint y: 222, distance: 97.5
click at [396, 222] on div "0.55 Colorbond Windspray Girth 420 1 0 CF 10 20 175 200 15 160 º 0 CF 10 20 175…" at bounding box center [411, 218] width 556 height 726
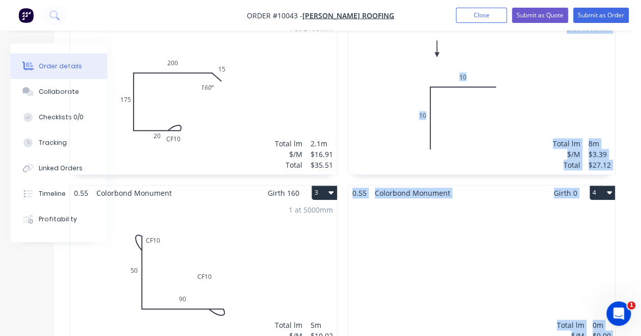
scroll to position [357, 68]
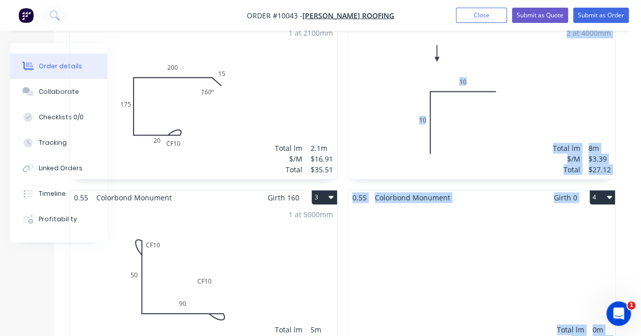
click at [610, 193] on icon "button" at bounding box center [609, 197] width 5 height 8
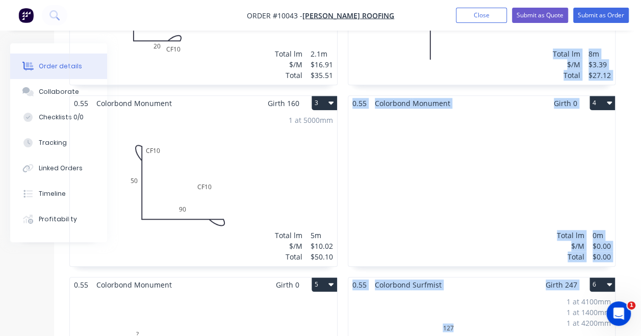
scroll to position [479, 68]
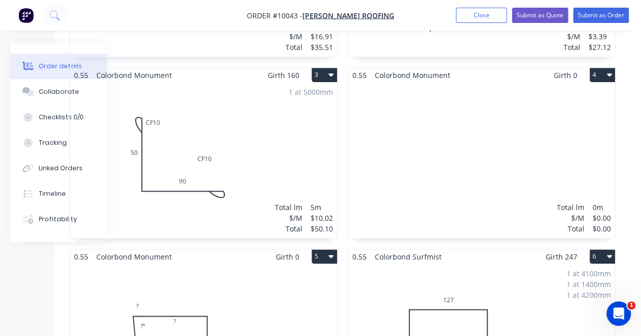
click at [225, 114] on div "1 at 5000mm Total lm $/M Total 5m $10.02 $50.10" at bounding box center [203, 161] width 267 height 156
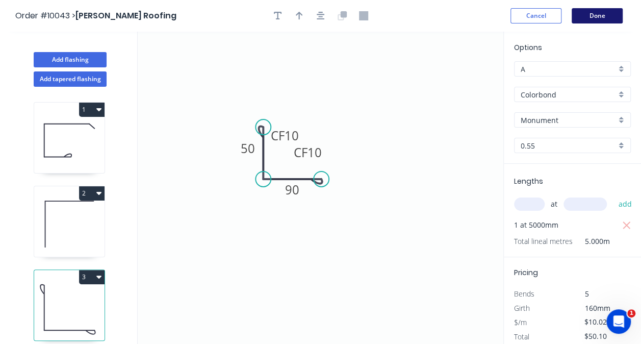
click at [601, 11] on button "Done" at bounding box center [597, 15] width 51 height 15
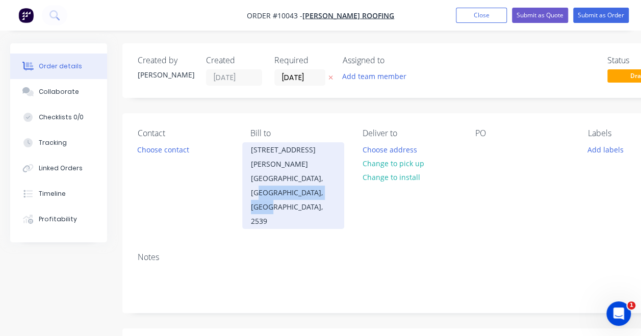
drag, startPoint x: 352, startPoint y: 184, endPoint x: 250, endPoint y: 179, distance: 102.6
click at [250, 179] on div "Contact Choose contact [PERSON_NAME] to [STREET_ADDRESS][PERSON_NAME] Deliver t…" at bounding box center [410, 178] width 577 height 131
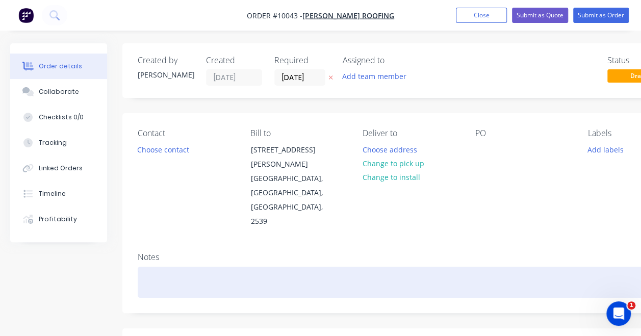
drag, startPoint x: 250, startPoint y: 179, endPoint x: 279, endPoint y: 226, distance: 55.6
click at [280, 267] on div at bounding box center [411, 282] width 546 height 31
drag, startPoint x: 301, startPoint y: 287, endPoint x: 181, endPoint y: 81, distance: 238.2
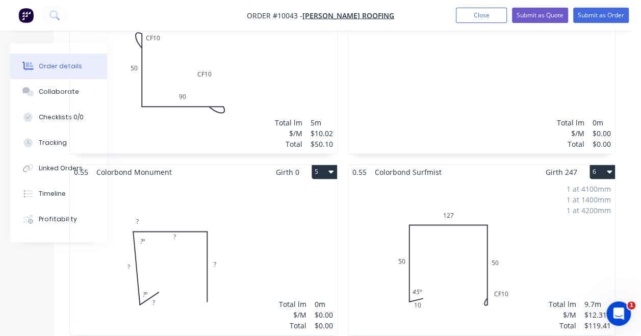
scroll to position [561, 68]
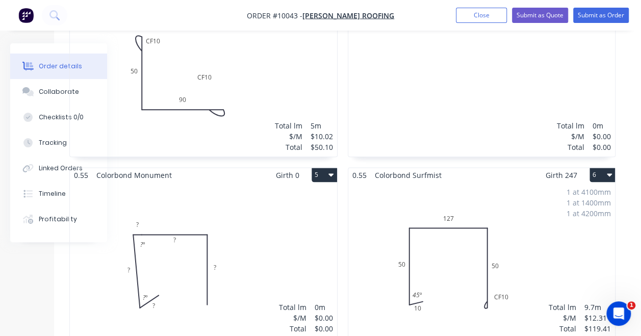
click at [331, 170] on icon "button" at bounding box center [330, 174] width 5 height 8
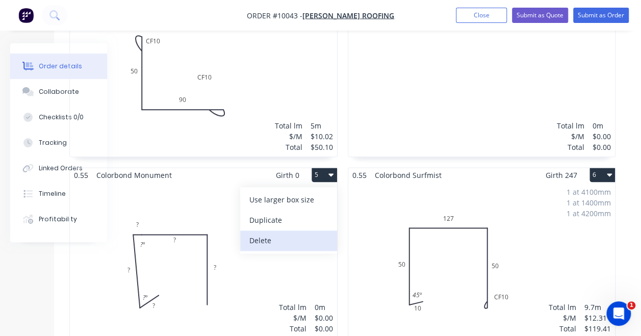
click at [295, 233] on div "Delete" at bounding box center [288, 240] width 79 height 15
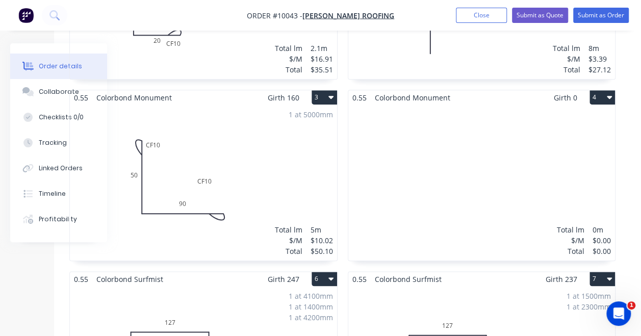
scroll to position [408, 68]
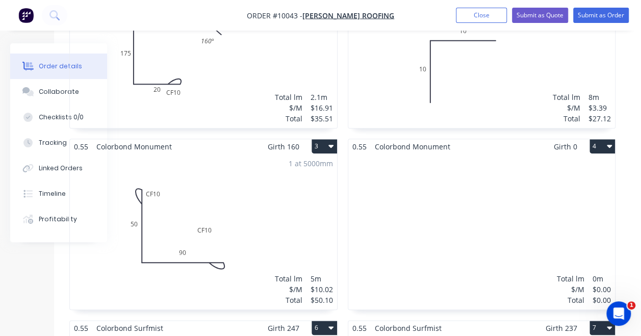
click at [461, 167] on div "Total lm $/M Total 0m $0.00 $0.00" at bounding box center [481, 232] width 267 height 156
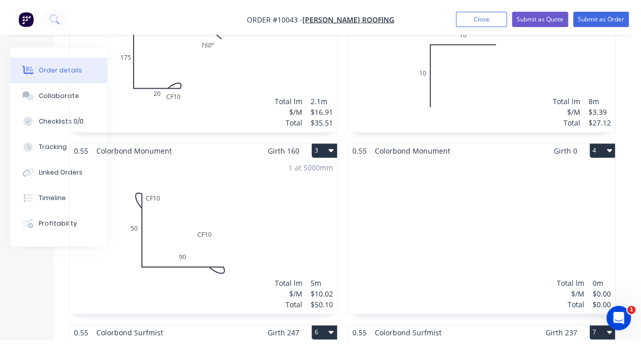
scroll to position [17, 0]
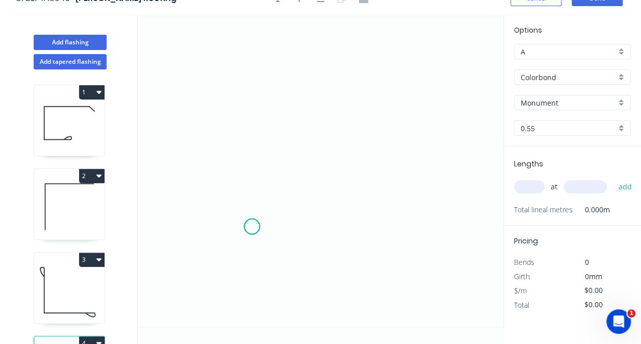
click at [252, 226] on icon "0" at bounding box center [321, 170] width 366 height 312
click at [252, 100] on icon at bounding box center [252, 163] width 0 height 126
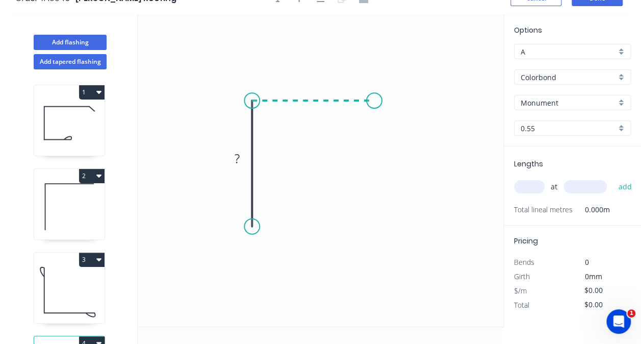
click at [374, 100] on icon "0 ?" at bounding box center [321, 170] width 366 height 312
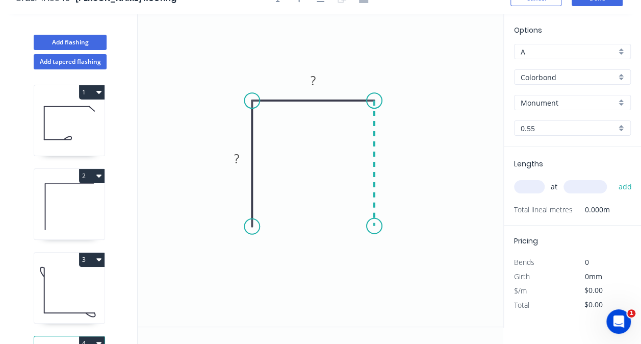
click at [379, 225] on icon "0 ? ?" at bounding box center [321, 170] width 366 height 312
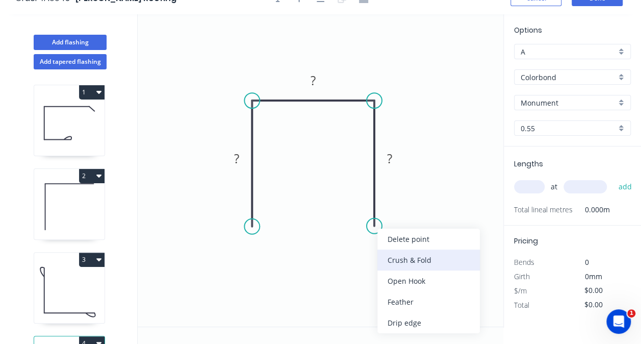
click at [395, 257] on div "Crush & Fold" at bounding box center [428, 259] width 103 height 21
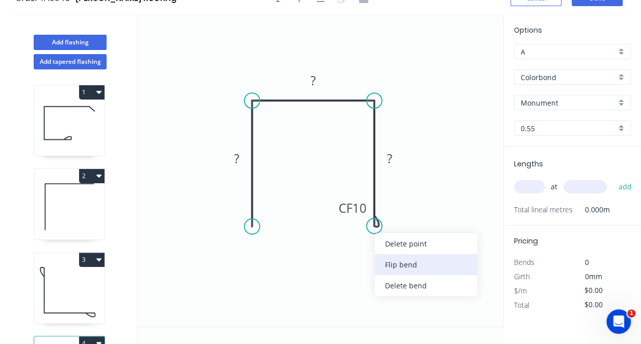
click at [383, 260] on div "Flip bend" at bounding box center [426, 264] width 103 height 21
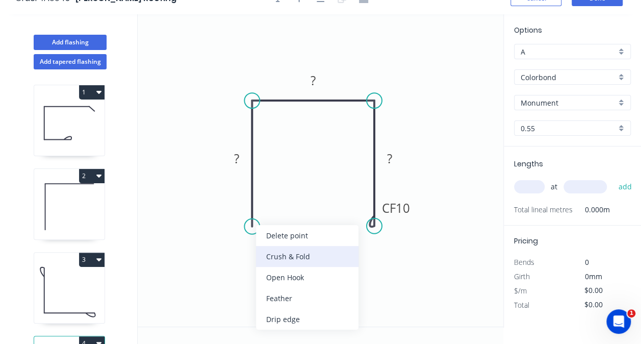
click at [271, 249] on div "Crush & Fold" at bounding box center [307, 256] width 103 height 21
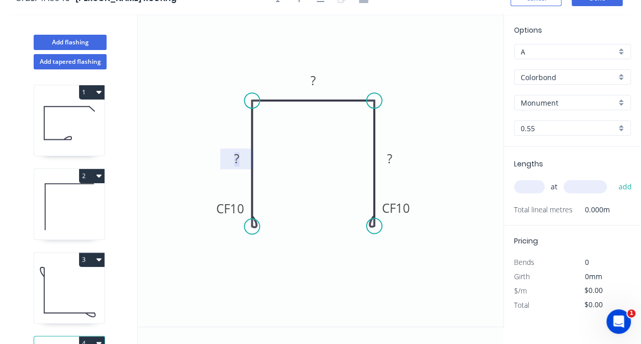
click at [233, 163] on rect at bounding box center [236, 159] width 20 height 14
drag, startPoint x: 394, startPoint y: 164, endPoint x: 399, endPoint y: 161, distance: 5.7
click at [395, 163] on rect at bounding box center [389, 159] width 20 height 14
drag, startPoint x: 313, startPoint y: 83, endPoint x: 319, endPoint y: 79, distance: 7.7
click at [314, 83] on tspan "?" at bounding box center [313, 80] width 5 height 17
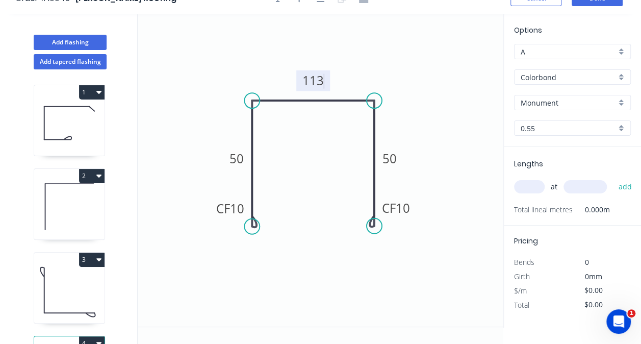
type input "$12.02"
click at [526, 181] on input "text" at bounding box center [529, 186] width 31 height 13
type input "1"
click at [576, 182] on input "text" at bounding box center [585, 186] width 43 height 13
type input "1800"
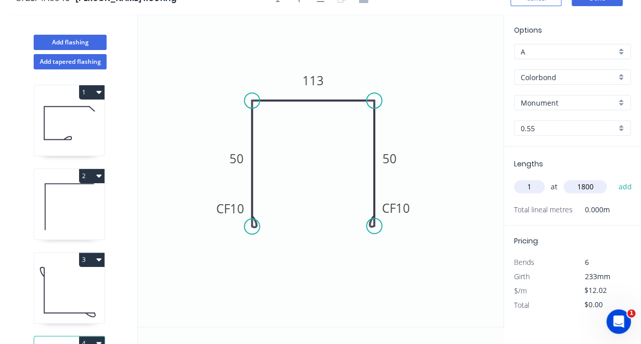
click at [613, 178] on button "add" at bounding box center [625, 186] width 24 height 17
type input "$21.64"
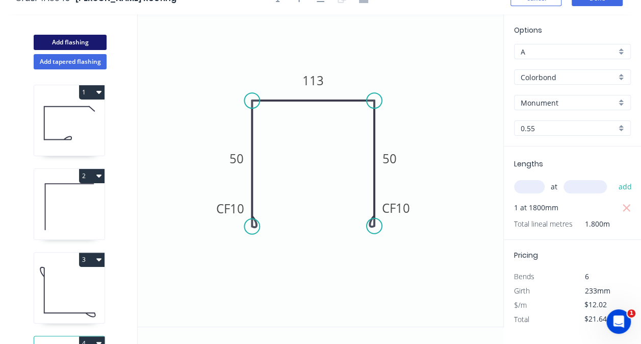
click at [90, 42] on button "Add flashing" at bounding box center [70, 42] width 73 height 15
type input "$0.00"
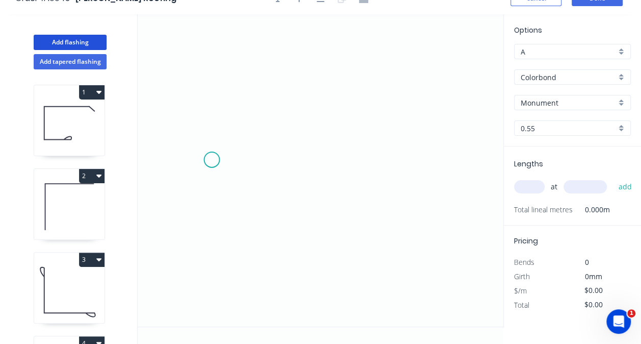
click at [212, 159] on icon "0" at bounding box center [321, 170] width 366 height 312
click at [261, 160] on icon "0" at bounding box center [321, 170] width 366 height 312
click at [262, 113] on icon "0 ?" at bounding box center [321, 170] width 366 height 312
click at [349, 118] on icon "0 ? ?" at bounding box center [321, 170] width 366 height 312
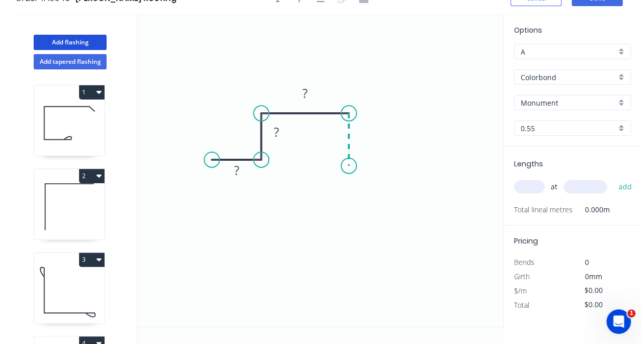
click at [349, 165] on icon "0 ? ? ?" at bounding box center [321, 170] width 366 height 312
click at [382, 168] on icon "0 ? ? ? ?" at bounding box center [321, 170] width 366 height 312
click at [382, 167] on circle at bounding box center [381, 168] width 15 height 15
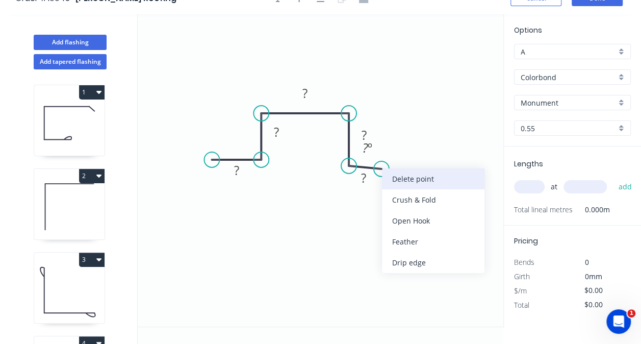
click at [401, 181] on div "Delete point" at bounding box center [433, 178] width 103 height 21
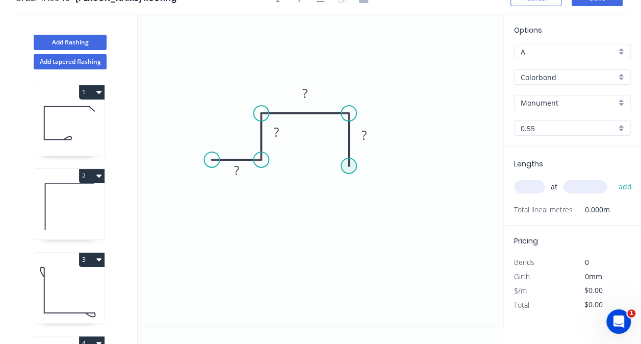
click at [349, 170] on circle at bounding box center [348, 165] width 15 height 15
click at [394, 162] on icon "0 ? ? ? ?" at bounding box center [321, 170] width 366 height 312
click at [394, 165] on circle at bounding box center [393, 165] width 15 height 15
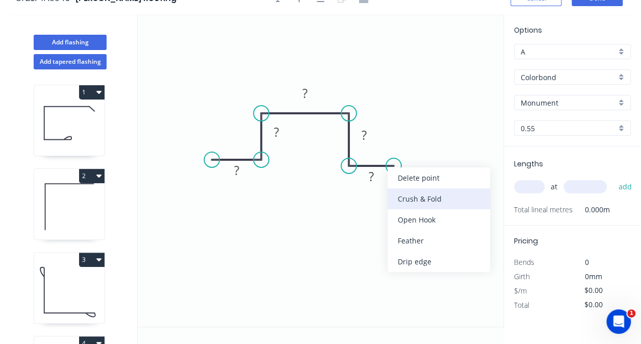
click at [408, 197] on div "Crush & Fold" at bounding box center [439, 198] width 103 height 21
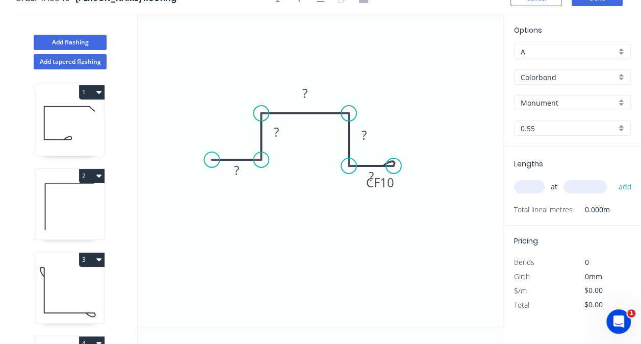
click at [397, 171] on circle at bounding box center [393, 165] width 15 height 15
click at [413, 193] on div "Flip bend" at bounding box center [445, 200] width 103 height 21
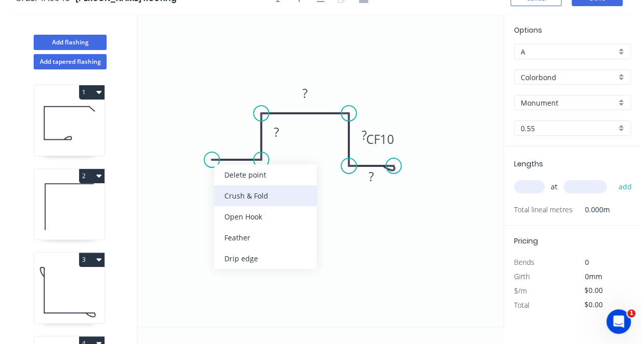
click at [234, 195] on div "Crush & Fold" at bounding box center [265, 195] width 103 height 21
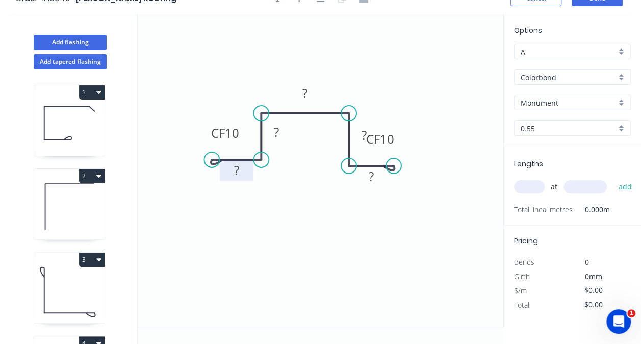
click at [239, 169] on tspan "?" at bounding box center [236, 170] width 5 height 17
click at [378, 184] on rect at bounding box center [370, 176] width 33 height 21
click at [369, 173] on tspan "?" at bounding box center [371, 176] width 5 height 17
click at [370, 135] on tspan "CF" at bounding box center [373, 139] width 14 height 17
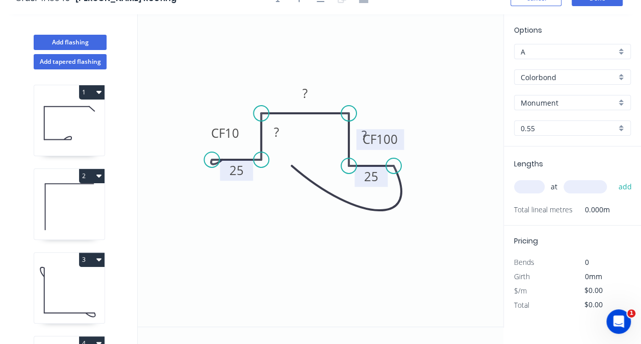
click at [395, 138] on tspan "100" at bounding box center [386, 139] width 21 height 17
click at [362, 130] on tspan "?" at bounding box center [364, 134] width 5 height 17
click at [388, 143] on tspan "?" at bounding box center [387, 139] width 5 height 17
click at [405, 184] on icon "0 CF 10 25 ? ? 100 CF ? 25" at bounding box center [321, 170] width 366 height 312
click at [402, 185] on icon "0 CF 10 25 ? ? 100 CF ? 25" at bounding box center [321, 170] width 366 height 312
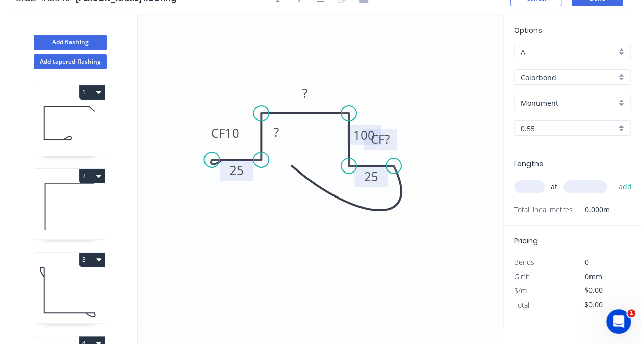
click at [398, 185] on icon "0 CF 10 25 ? ? 100 CF ? 25" at bounding box center [321, 170] width 366 height 312
click at [401, 184] on icon at bounding box center [347, 187] width 110 height 44
click at [403, 181] on div "Delete point" at bounding box center [446, 184] width 103 height 21
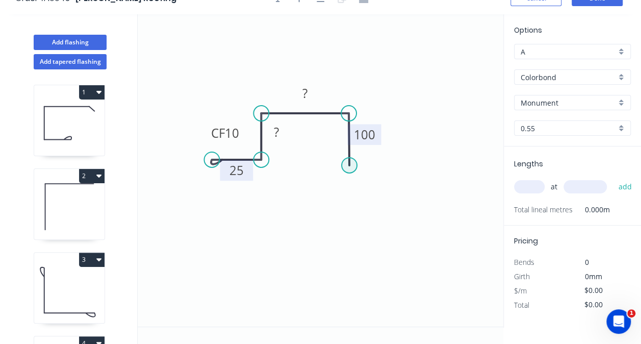
click at [353, 166] on circle at bounding box center [349, 165] width 15 height 15
click at [400, 167] on icon "0 CF 10 25 ? ? 100" at bounding box center [321, 170] width 366 height 312
click at [400, 164] on circle at bounding box center [399, 165] width 15 height 15
click at [399, 164] on circle at bounding box center [399, 165] width 15 height 15
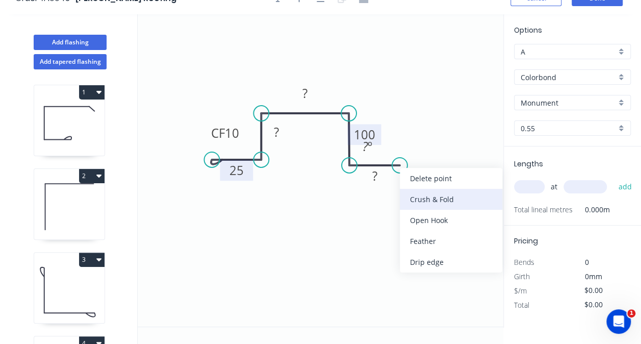
click at [421, 196] on div "Crush & Fold" at bounding box center [451, 199] width 103 height 21
click at [419, 197] on div "Flip bend" at bounding box center [449, 201] width 103 height 21
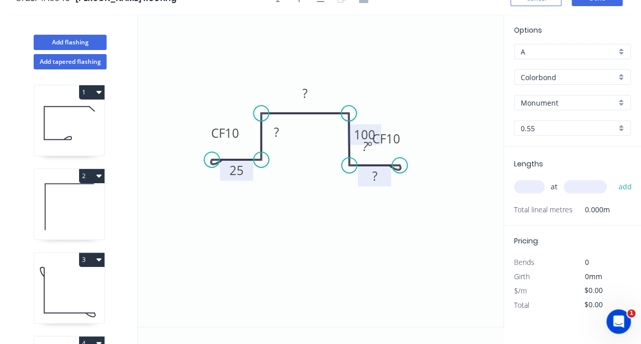
click at [372, 176] on tspan "?" at bounding box center [374, 175] width 5 height 17
click at [310, 93] on rect at bounding box center [305, 94] width 20 height 14
click at [540, 190] on input "text" at bounding box center [529, 186] width 31 height 13
click at [621, 105] on div "Monument" at bounding box center [572, 102] width 117 height 15
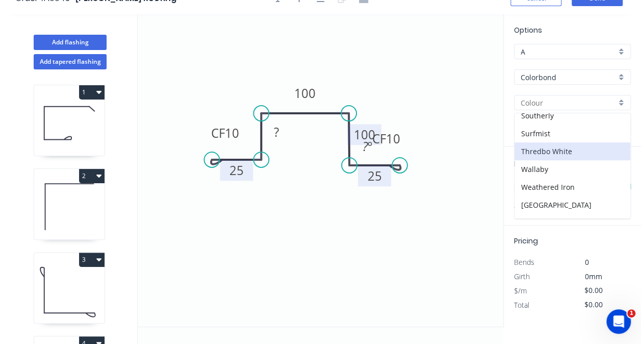
scroll to position [367, 0]
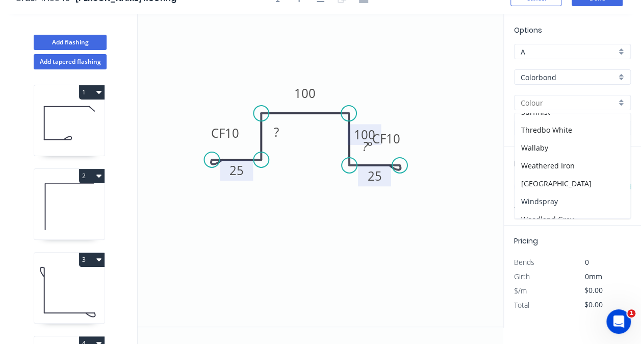
click at [572, 192] on div "Windspray" at bounding box center [573, 201] width 116 height 18
type input "Windspray"
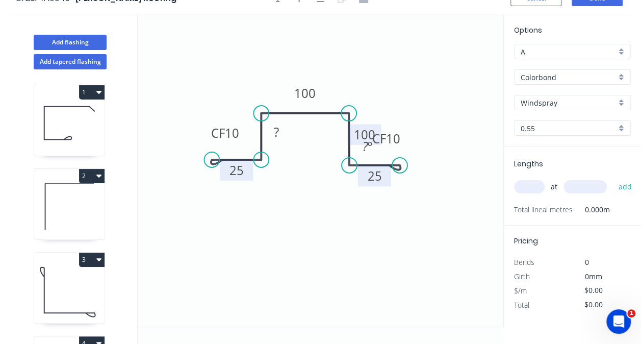
click at [536, 187] on input "text" at bounding box center [529, 186] width 31 height 13
type input "1"
click at [590, 183] on input "text" at bounding box center [585, 186] width 43 height 13
type input "2300"
click at [613, 178] on button "add" at bounding box center [625, 186] width 24 height 17
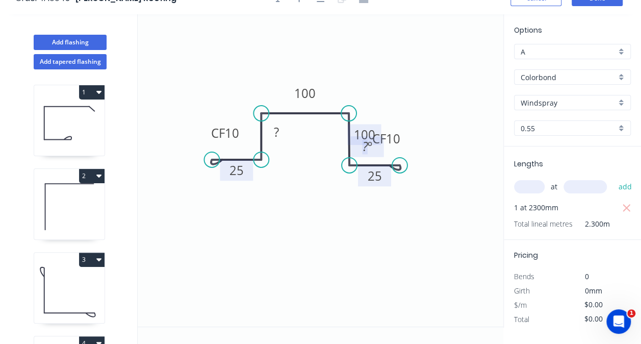
click at [375, 148] on rect at bounding box center [367, 147] width 20 height 14
click at [373, 146] on tspan "º" at bounding box center [374, 146] width 5 height 17
click at [387, 164] on div "Delete point" at bounding box center [424, 159] width 103 height 21
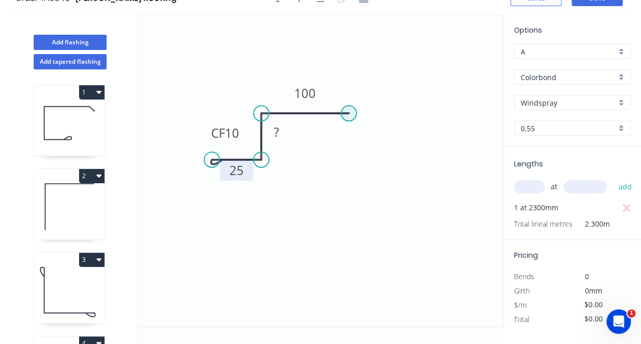
click at [351, 111] on circle at bounding box center [348, 113] width 15 height 15
click at [343, 111] on circle at bounding box center [348, 113] width 15 height 15
click at [348, 116] on circle at bounding box center [348, 113] width 15 height 15
click at [351, 162] on icon "0 CF 10 25 ? 100" at bounding box center [321, 170] width 366 height 312
click at [405, 163] on icon "0 CF 10 25 ? 100 ?" at bounding box center [321, 170] width 366 height 312
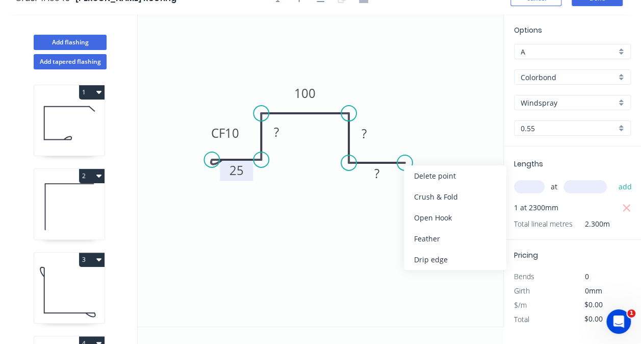
click at [418, 190] on div "Crush & Fold" at bounding box center [455, 196] width 103 height 21
click at [418, 194] on div "Flip bend" at bounding box center [458, 199] width 103 height 21
click at [377, 175] on tspan "?" at bounding box center [376, 173] width 5 height 17
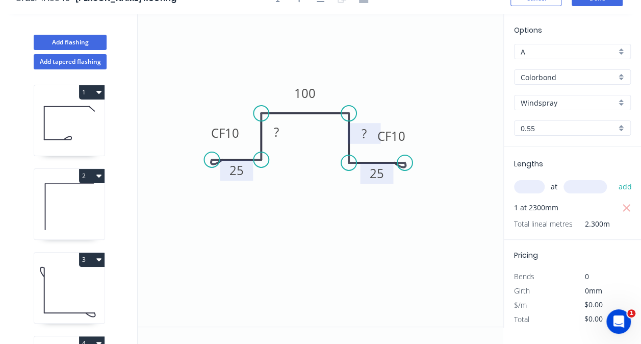
click at [360, 128] on rect at bounding box center [364, 133] width 20 height 14
click at [354, 129] on rect at bounding box center [364, 133] width 20 height 14
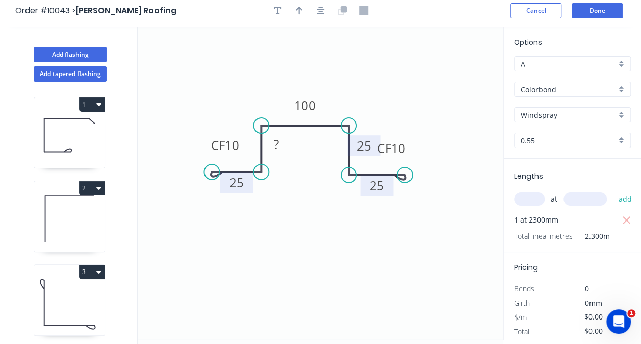
scroll to position [0, 0]
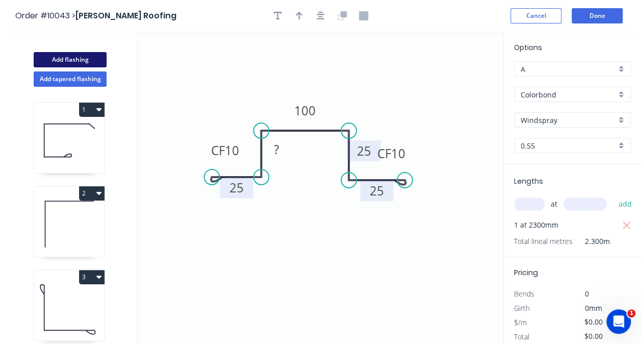
click at [72, 60] on button "Add flashing" at bounding box center [70, 59] width 73 height 15
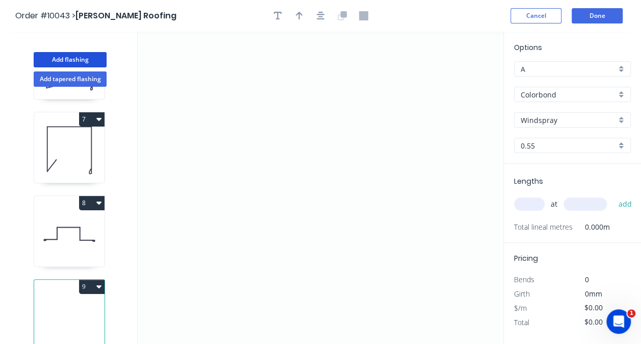
scroll to position [263, 0]
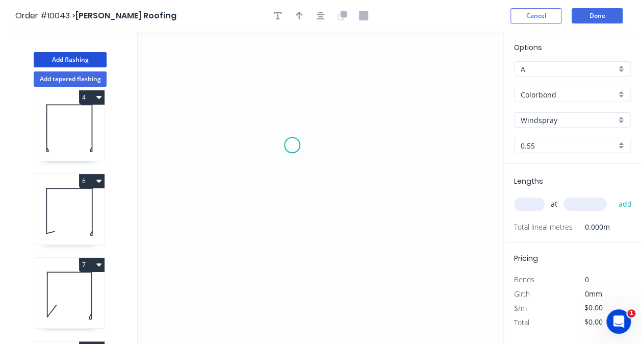
click at [291, 145] on icon "0" at bounding box center [321, 188] width 366 height 312
click at [288, 204] on icon "0" at bounding box center [321, 188] width 366 height 312
click at [367, 205] on icon "0 ?" at bounding box center [321, 188] width 366 height 312
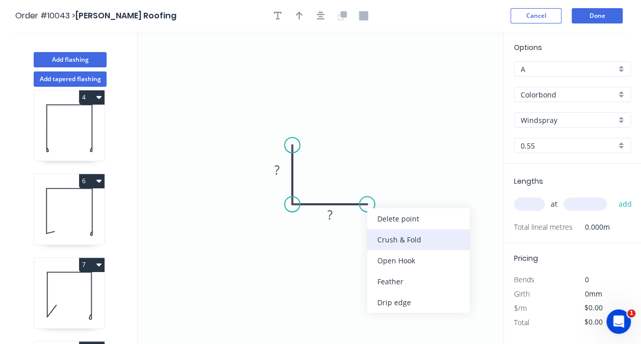
click at [390, 238] on div "Crush & Fold" at bounding box center [418, 239] width 103 height 21
click at [380, 238] on div "Flip bend" at bounding box center [417, 240] width 103 height 21
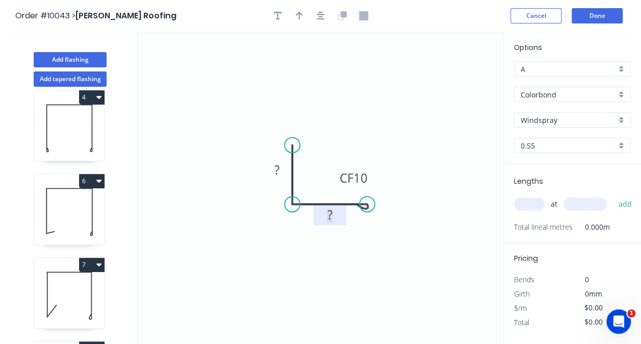
click at [334, 210] on rect at bounding box center [330, 215] width 20 height 14
click at [282, 169] on rect at bounding box center [277, 170] width 20 height 14
type input "$5.55"
click at [302, 11] on icon "button" at bounding box center [299, 15] width 7 height 9
drag, startPoint x: 448, startPoint y: 78, endPoint x: 326, endPoint y: 170, distance: 153.6
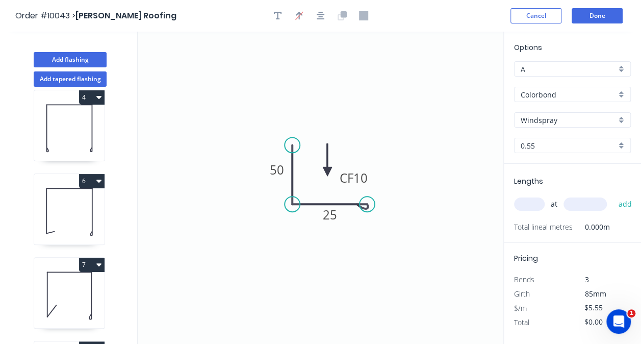
click at [326, 170] on icon at bounding box center [327, 159] width 9 height 33
click at [533, 205] on input "text" at bounding box center [529, 203] width 31 height 13
click at [633, 122] on div "Options A A Colorbond Colorbond Colorbond Matt Colorbond Ultra Windspray Windsp…" at bounding box center [572, 103] width 137 height 122
click at [625, 119] on div "Windspray" at bounding box center [572, 119] width 117 height 15
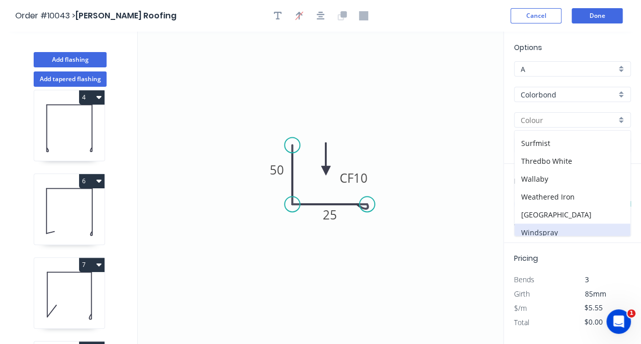
scroll to position [357, 0]
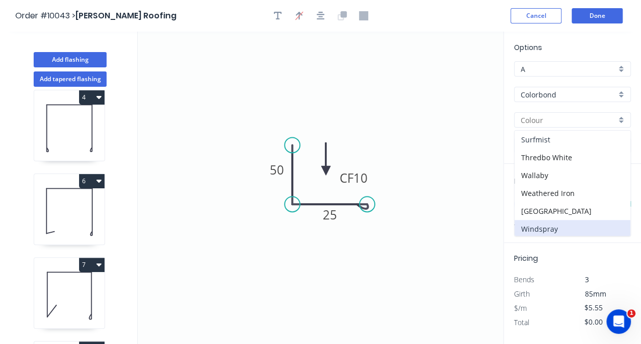
click at [557, 136] on div "Surfmist" at bounding box center [573, 140] width 116 height 18
type input "Surfmist"
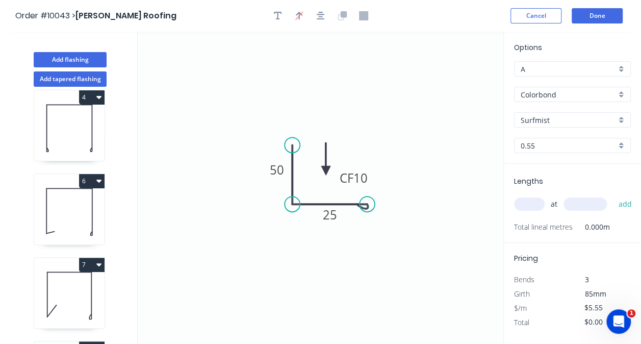
click at [541, 206] on input "text" at bounding box center [529, 203] width 31 height 13
type input "1"
click at [576, 203] on input "text" at bounding box center [585, 203] width 43 height 13
type input "4000"
click at [613, 195] on button "add" at bounding box center [625, 203] width 24 height 17
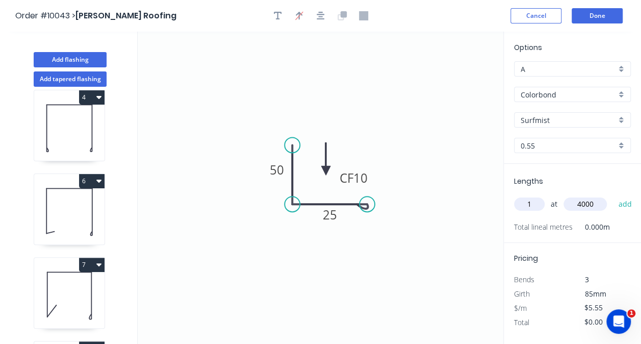
type input "$22.20"
type input "1"
click at [576, 204] on input "text" at bounding box center [585, 203] width 43 height 13
type input "2300"
click at [613, 195] on button "add" at bounding box center [625, 203] width 24 height 17
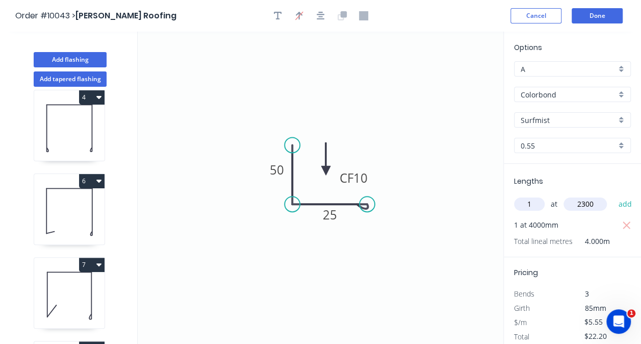
type input "$34.97"
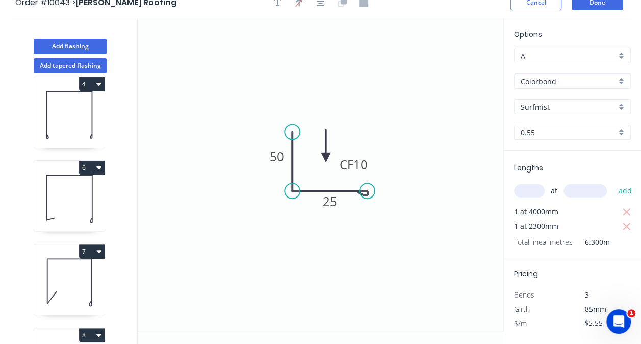
scroll to position [17, 0]
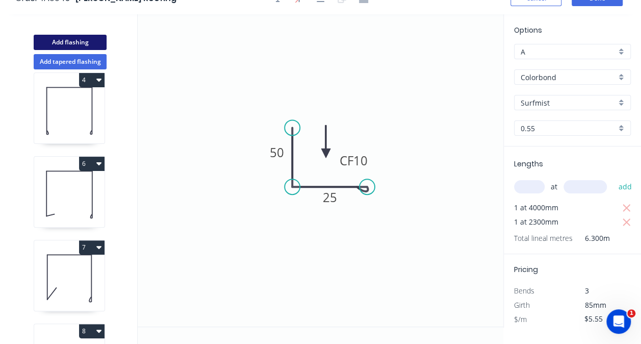
click at [95, 43] on button "Add flashing" at bounding box center [70, 42] width 73 height 15
type input "$0.00"
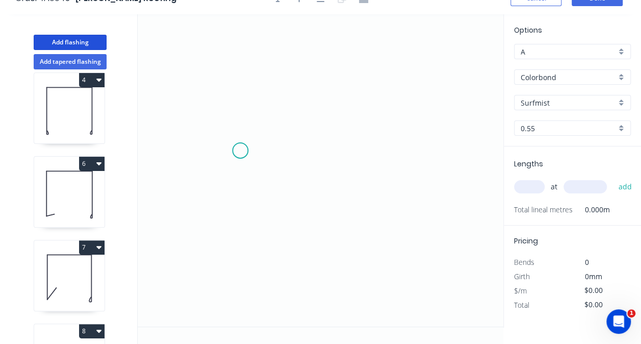
click at [241, 150] on icon "0" at bounding box center [321, 170] width 366 height 312
click at [237, 206] on icon "0" at bounding box center [321, 170] width 366 height 312
click at [324, 207] on icon "0 ?" at bounding box center [321, 170] width 366 height 312
click at [324, 265] on icon "0 ? ?" at bounding box center [321, 170] width 366 height 312
click at [314, 258] on icon at bounding box center [319, 262] width 10 height 8
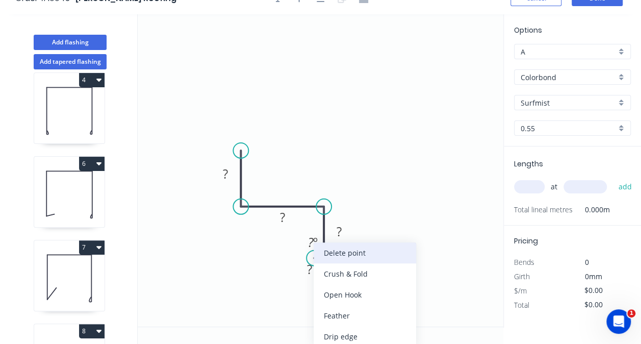
click at [341, 254] on div "Delete point" at bounding box center [365, 252] width 103 height 21
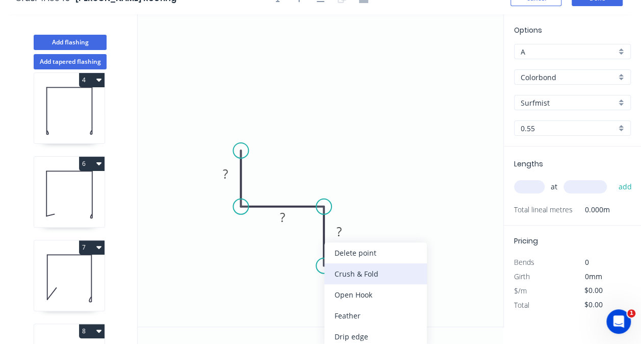
click at [343, 275] on div "Crush & Fold" at bounding box center [375, 273] width 103 height 21
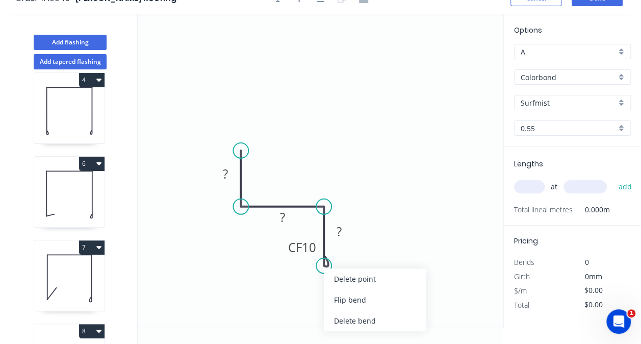
click at [348, 297] on div "Flip bend" at bounding box center [375, 299] width 103 height 21
click at [340, 234] on tspan "?" at bounding box center [339, 231] width 5 height 17
click at [278, 222] on rect at bounding box center [282, 218] width 20 height 14
click at [290, 212] on rect at bounding box center [282, 218] width 20 height 14
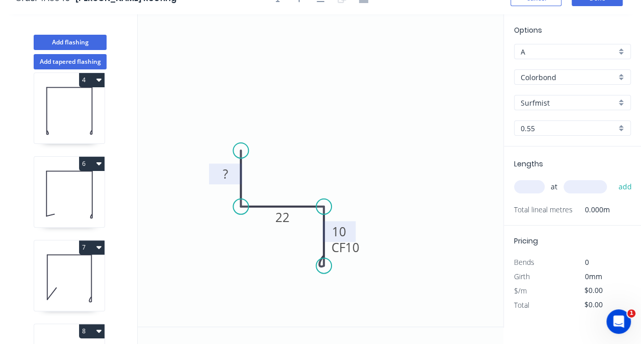
drag, startPoint x: 227, startPoint y: 164, endPoint x: 227, endPoint y: 170, distance: 6.6
click at [225, 165] on g "?" at bounding box center [225, 173] width 33 height 21
click at [232, 174] on rect at bounding box center [223, 176] width 20 height 14
type input "$6.63"
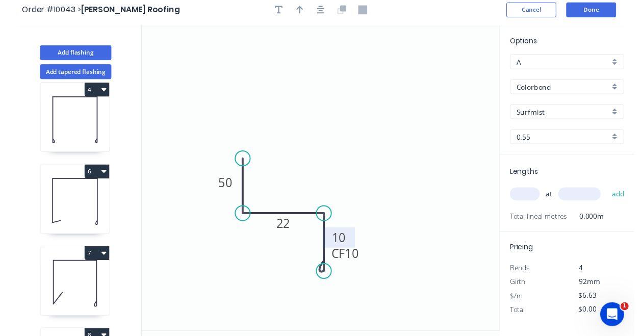
scroll to position [0, 0]
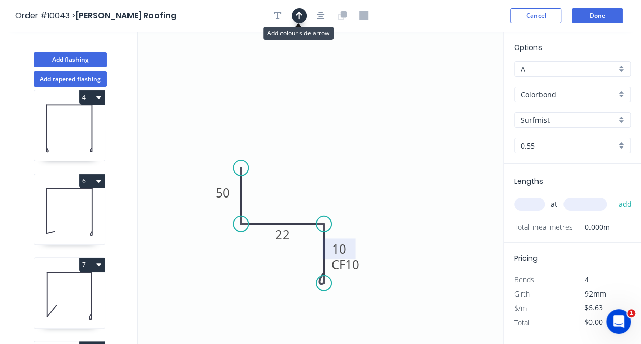
click at [303, 17] on button "button" at bounding box center [299, 15] width 15 height 15
drag, startPoint x: 456, startPoint y: 74, endPoint x: 422, endPoint y: 109, distance: 48.0
click at [422, 109] on icon "0 50 22 CF 10 10" at bounding box center [321, 188] width 366 height 312
drag, startPoint x: 464, startPoint y: 73, endPoint x: 446, endPoint y: 78, distance: 18.8
click at [450, 77] on icon "0 50 22 CF 10 10" at bounding box center [321, 188] width 366 height 312
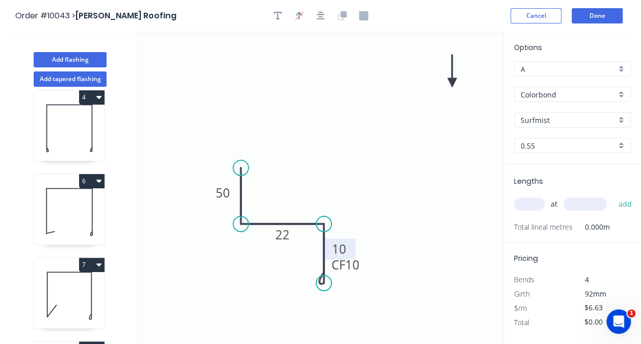
drag, startPoint x: 450, startPoint y: 74, endPoint x: 388, endPoint y: 120, distance: 77.0
click at [324, 192] on icon "0 50 22 CF 10 10" at bounding box center [321, 188] width 366 height 312
drag, startPoint x: 452, startPoint y: 80, endPoint x: 300, endPoint y: 196, distance: 191.4
click at [300, 197] on icon at bounding box center [300, 188] width 9 height 33
click at [526, 202] on input "text" at bounding box center [529, 203] width 31 height 13
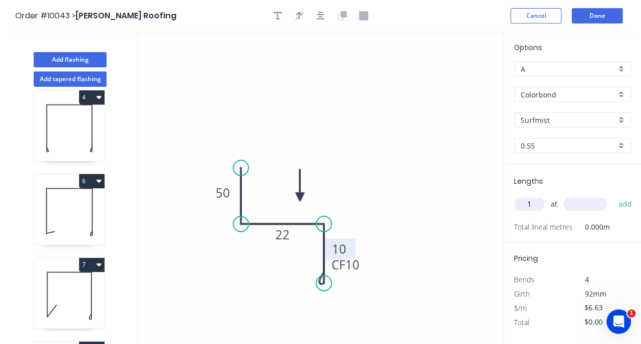
type input "1"
click at [589, 203] on input "text" at bounding box center [585, 203] width 43 height 13
type input "3500"
click at [613, 195] on button "add" at bounding box center [625, 203] width 24 height 17
type input "$23.21"
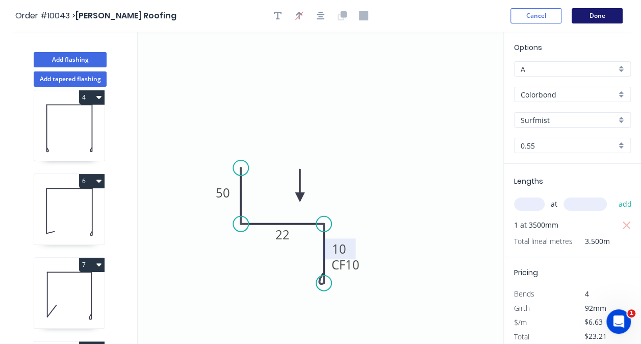
click at [590, 12] on button "Done" at bounding box center [597, 15] width 51 height 15
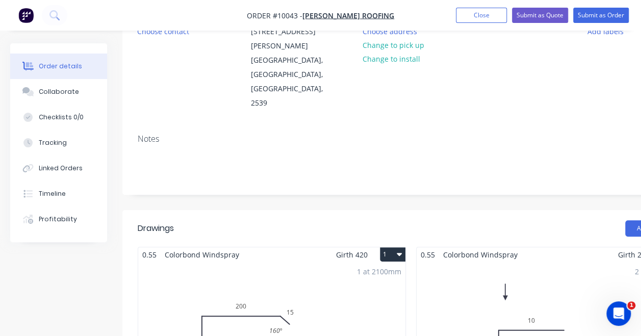
scroll to position [118, 68]
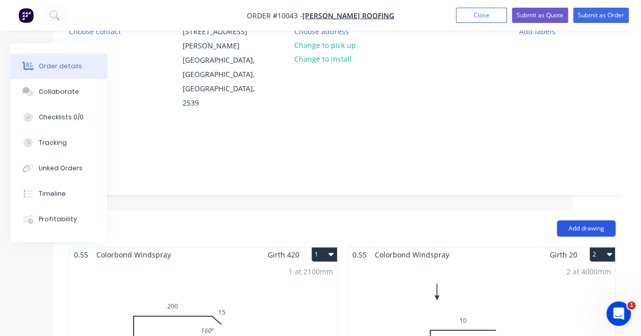
click at [574, 220] on button "Add drawing" at bounding box center [586, 228] width 59 height 16
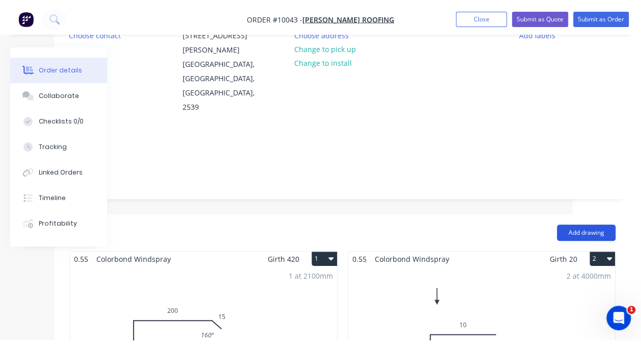
scroll to position [17, 0]
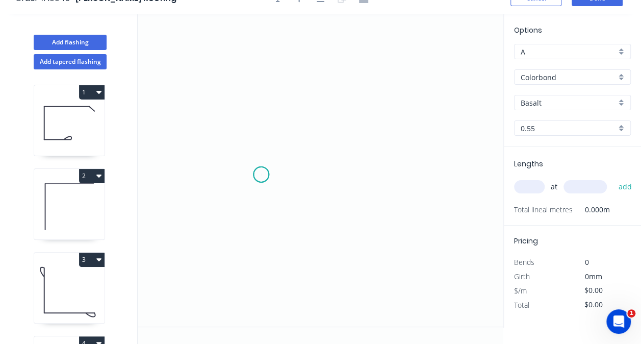
click at [261, 174] on icon "0" at bounding box center [321, 170] width 366 height 312
click at [260, 97] on icon "0" at bounding box center [321, 170] width 366 height 312
click at [332, 96] on icon "0 ?" at bounding box center [321, 170] width 366 height 312
click at [330, 96] on circle at bounding box center [331, 97] width 15 height 15
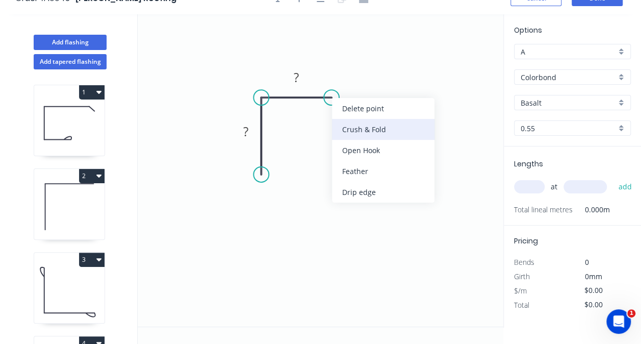
click at [350, 120] on div "Crush & Fold" at bounding box center [383, 129] width 103 height 21
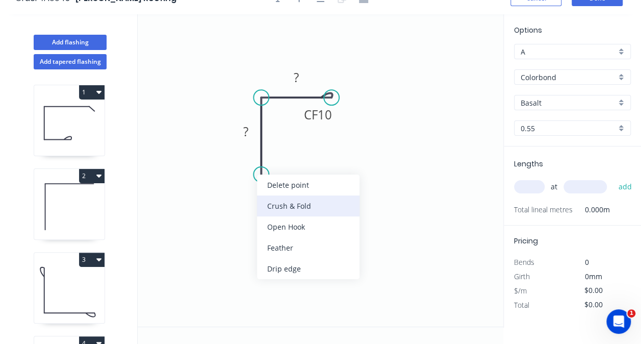
click at [290, 206] on div "Crush & Fold" at bounding box center [308, 205] width 103 height 21
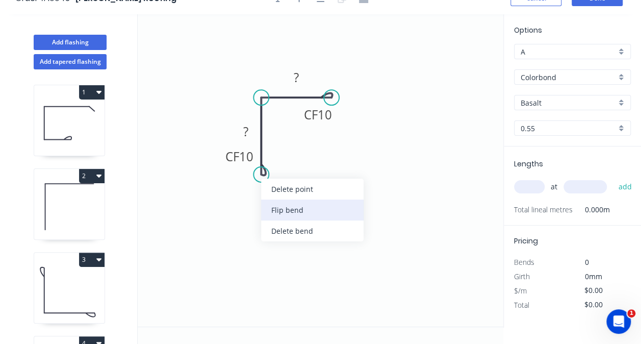
click at [284, 205] on div "Flip bend" at bounding box center [312, 209] width 103 height 21
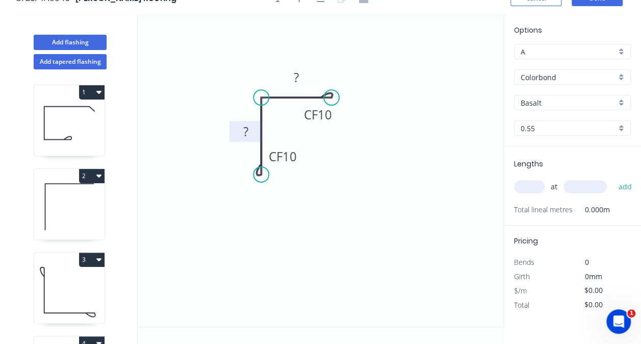
click at [249, 133] on rect at bounding box center [246, 131] width 20 height 14
click at [296, 82] on tspan "?" at bounding box center [296, 77] width 5 height 17
type input "$7.71"
click at [534, 185] on input "text" at bounding box center [529, 186] width 31 height 13
type input "1"
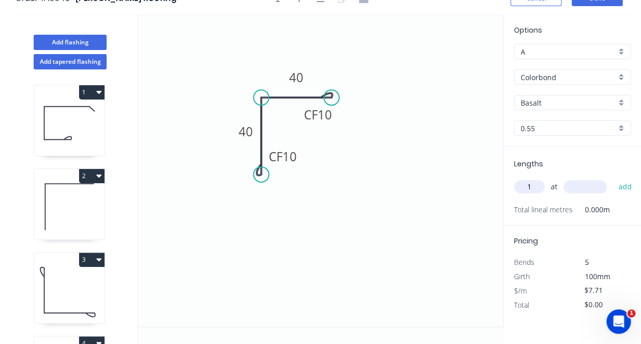
click at [577, 183] on input "text" at bounding box center [585, 186] width 43 height 13
type input "2100"
click at [613, 178] on button "add" at bounding box center [625, 186] width 24 height 17
type input "$16.19"
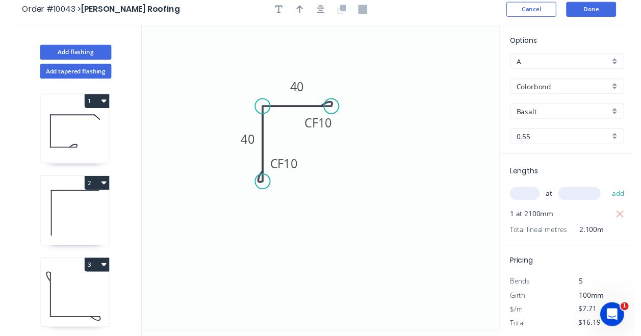
scroll to position [0, 0]
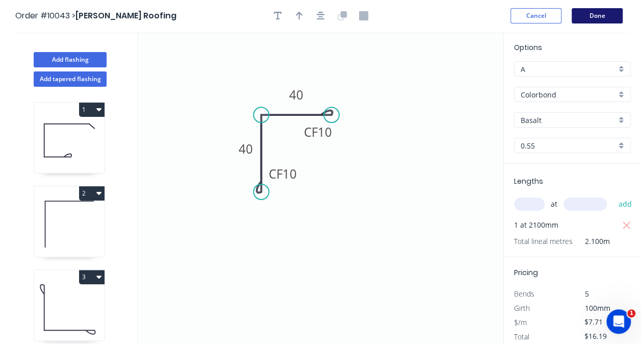
click at [594, 13] on button "Done" at bounding box center [597, 15] width 51 height 15
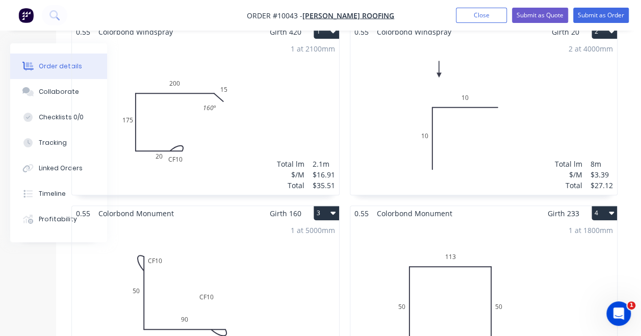
scroll to position [357, 66]
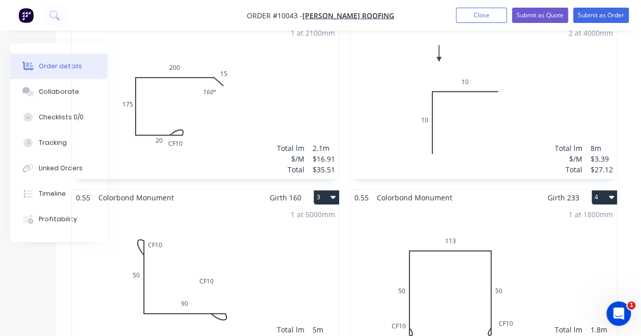
click at [548, 205] on div "1 at 1800mm Total lm $/M Total 1.8m $12.02 $21.64" at bounding box center [483, 283] width 267 height 156
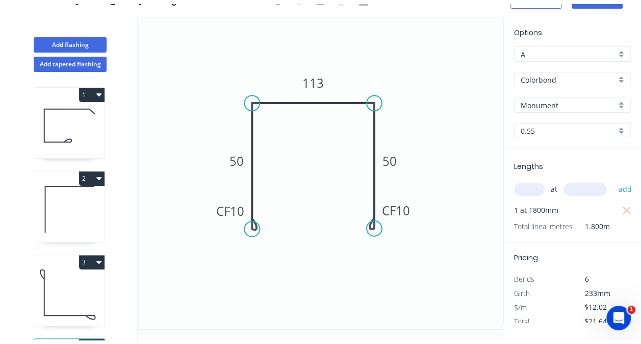
scroll to position [17, 0]
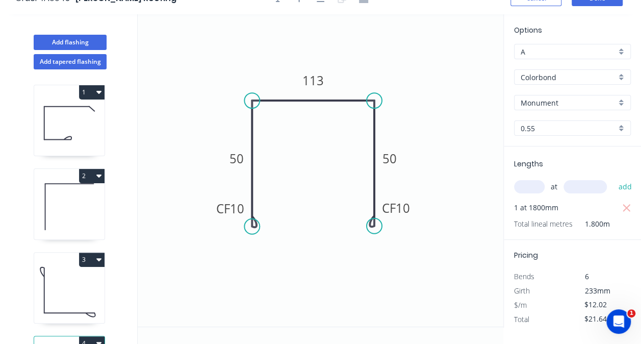
click at [624, 104] on div "Monument" at bounding box center [572, 102] width 117 height 15
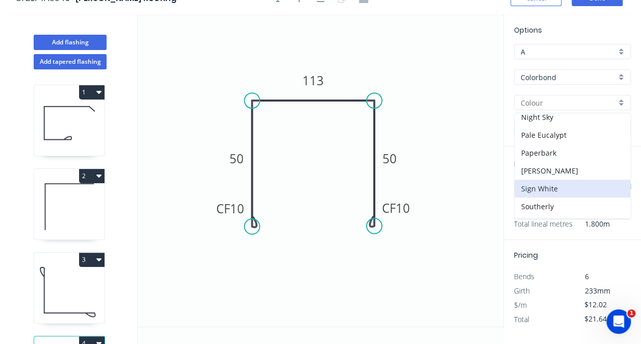
scroll to position [306, 0]
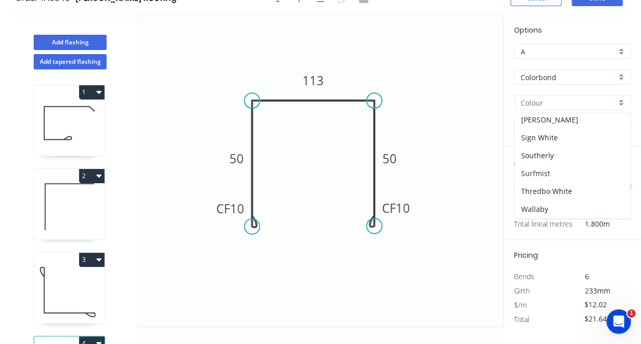
click at [569, 164] on div "Surfmist" at bounding box center [573, 173] width 116 height 18
type input "Surfmist"
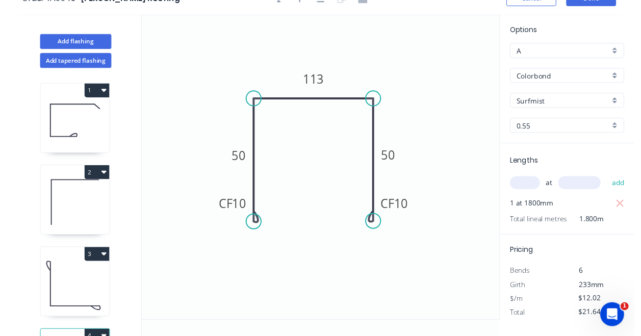
scroll to position [0, 0]
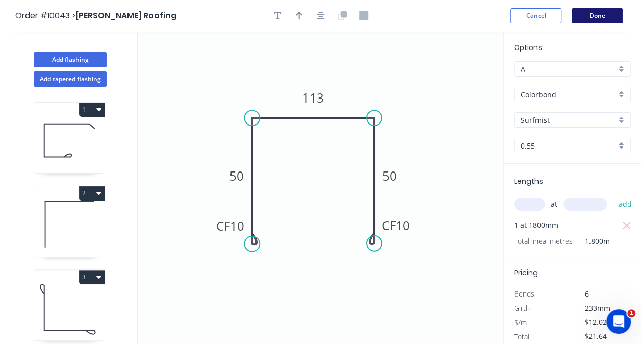
click at [593, 14] on button "Done" at bounding box center [597, 15] width 51 height 15
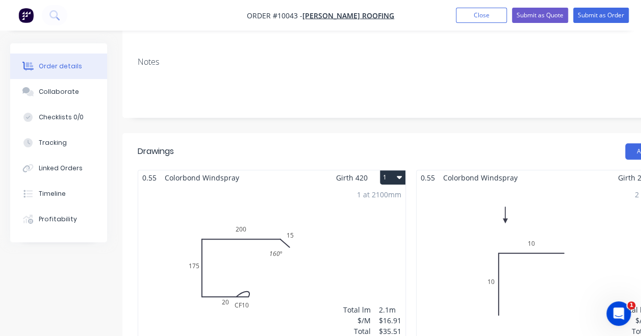
scroll to position [153, 0]
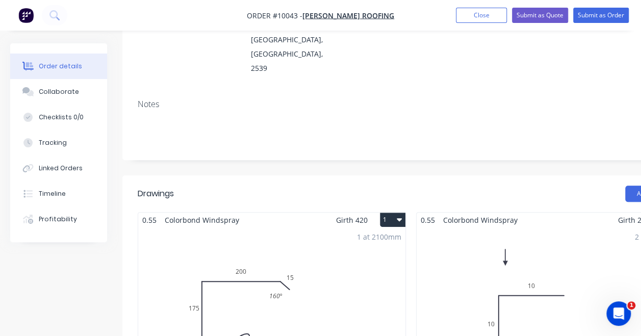
drag, startPoint x: 601, startPoint y: 148, endPoint x: 532, endPoint y: 145, distance: 68.9
click at [537, 186] on div "Add drawing" at bounding box center [469, 194] width 430 height 16
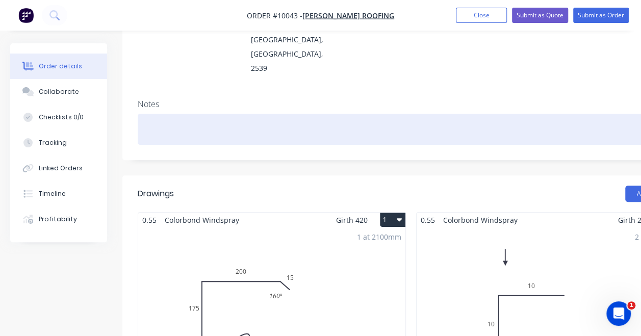
drag, startPoint x: 547, startPoint y: 95, endPoint x: 518, endPoint y: 102, distance: 30.2
click at [519, 101] on div "Notes" at bounding box center [410, 125] width 577 height 68
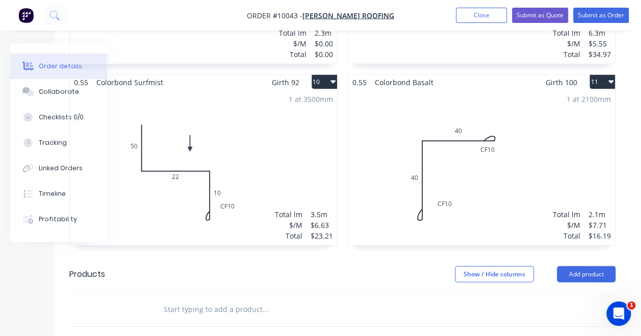
scroll to position [1122, 68]
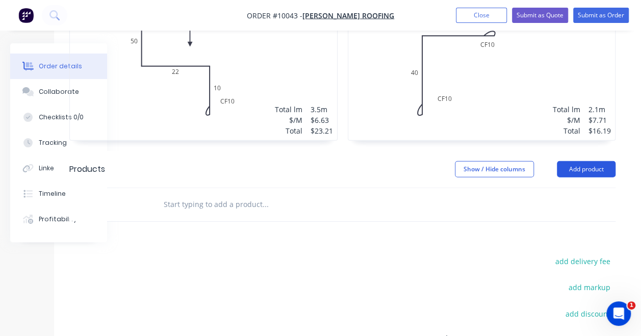
click at [566, 161] on button "Add product" at bounding box center [586, 169] width 59 height 16
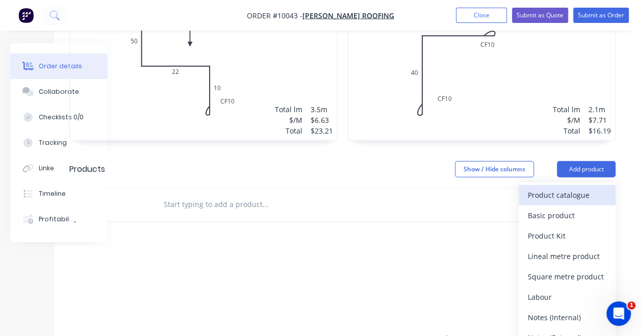
click at [565, 188] on div "Product catalogue" at bounding box center [567, 195] width 79 height 15
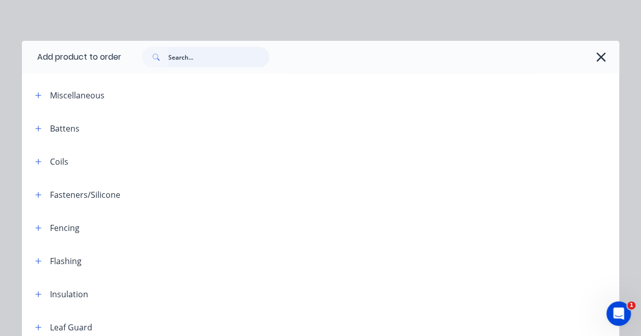
click at [176, 59] on input "text" at bounding box center [218, 57] width 101 height 20
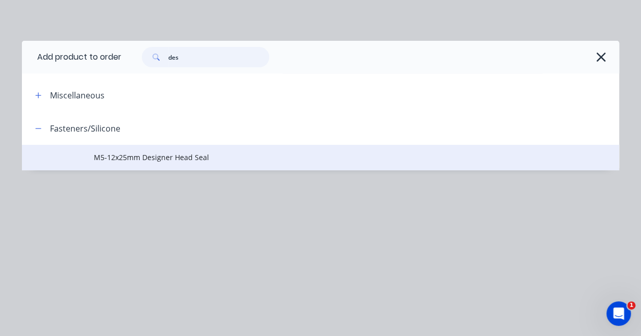
type input "des"
click at [183, 154] on span "M5-12x25mm Designer Head Seal" at bounding box center [304, 157] width 420 height 11
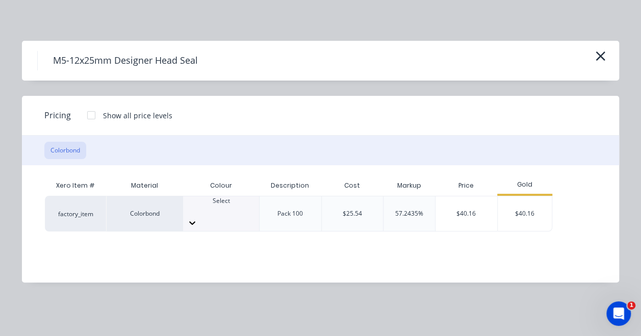
click at [197, 218] on icon at bounding box center [192, 223] width 10 height 10
click at [521, 204] on div "$40.16" at bounding box center [525, 213] width 55 height 35
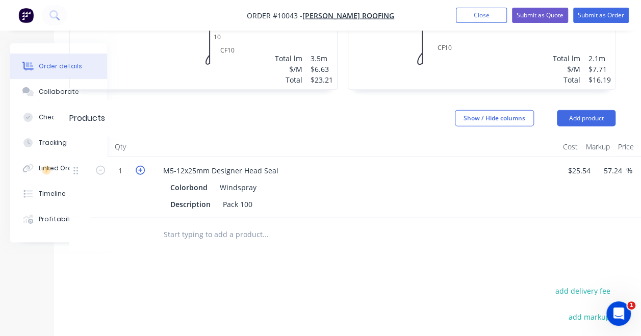
click at [139, 166] on icon "button" at bounding box center [140, 170] width 9 height 9
type input "2"
type input "$80.32"
click at [102, 166] on icon "button" at bounding box center [100, 170] width 9 height 9
type input "1"
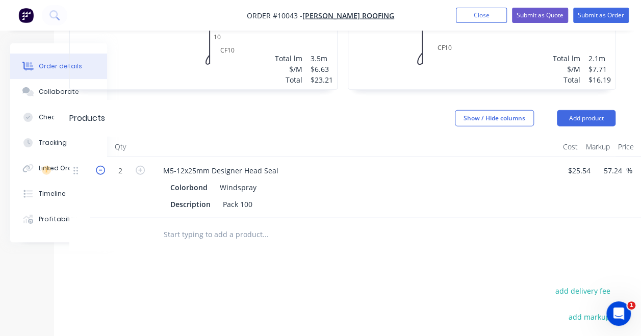
type input "$40.16"
click at [189, 224] on input "text" at bounding box center [265, 234] width 204 height 20
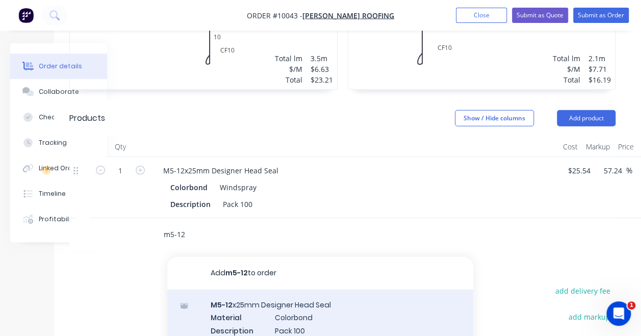
type input "m5-12"
click at [215, 290] on div "M5-12 x25mm Designer Head Seal Material Colorbond Description Pack 100 Product …" at bounding box center [320, 324] width 306 height 69
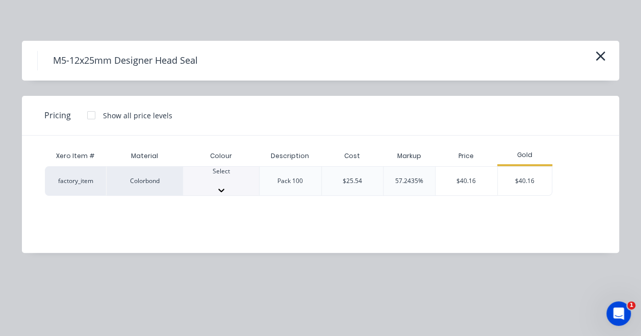
click at [226, 185] on icon at bounding box center [221, 190] width 10 height 10
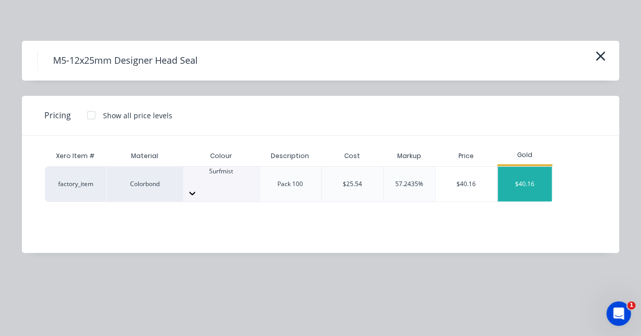
click at [530, 180] on div "$40.16" at bounding box center [525, 184] width 55 height 35
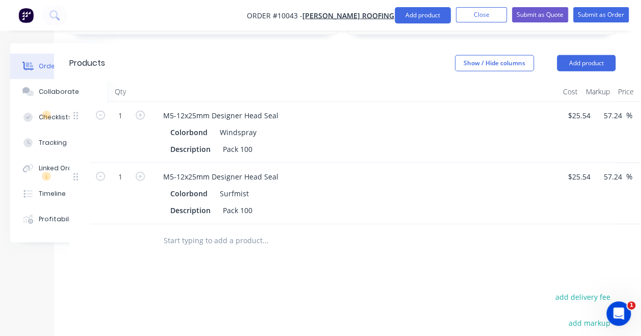
scroll to position [1211, 68]
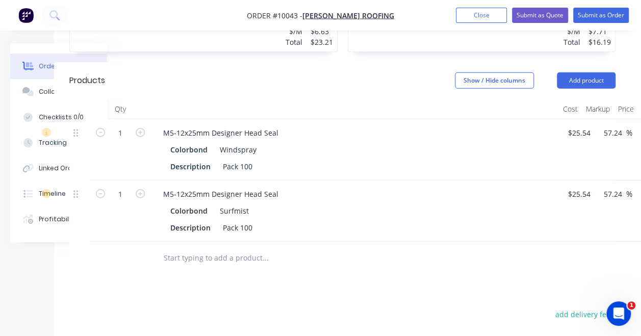
click at [227, 248] on input "text" at bounding box center [265, 258] width 204 height 20
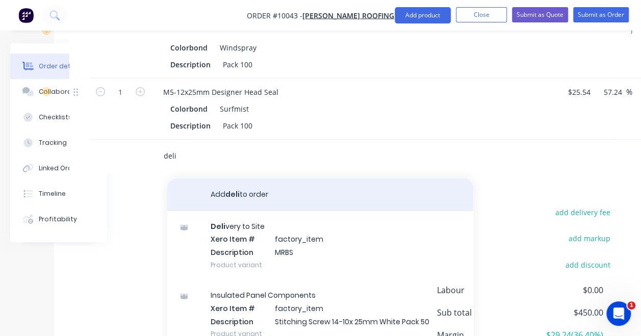
scroll to position [1262, 68]
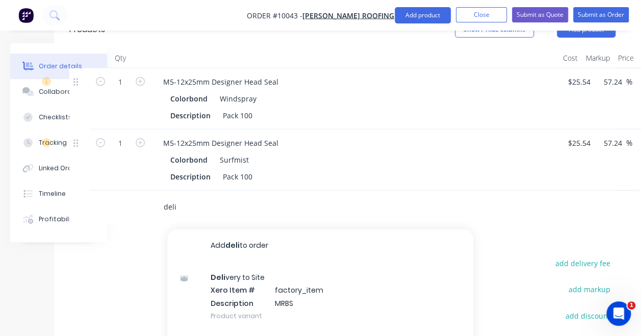
click at [265, 197] on input "deli" at bounding box center [265, 207] width 204 height 20
type input "d"
type input "scrs"
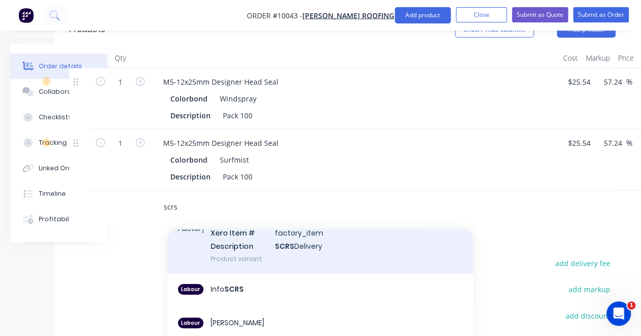
scroll to position [0, 0]
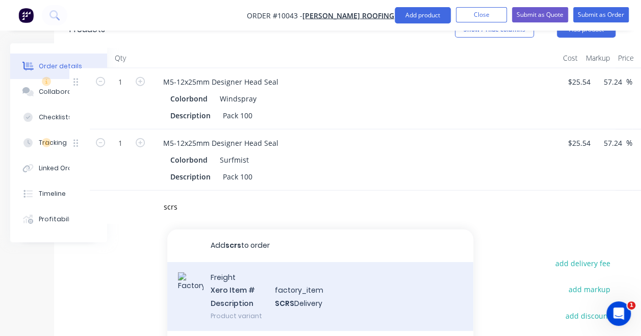
click at [252, 262] on div "Freight Xero Item # factory_item Description SCRS Delivery Product variant" at bounding box center [320, 296] width 306 height 69
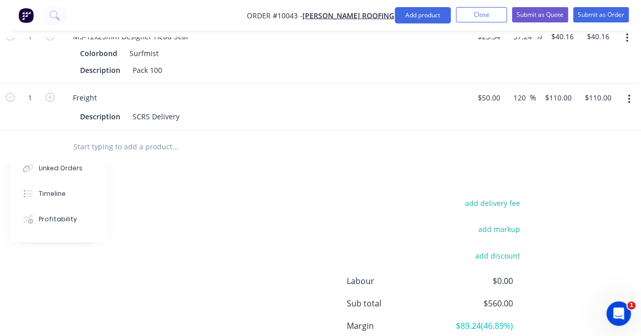
scroll to position [1359, 159]
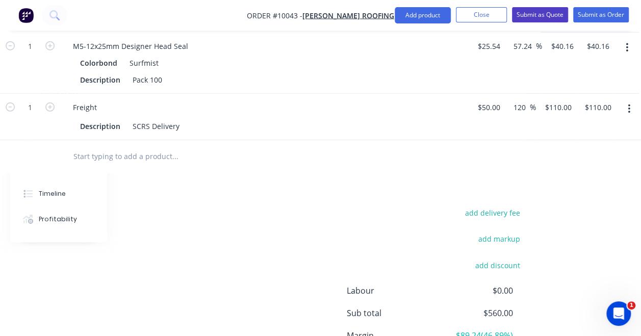
click at [536, 14] on button "Submit as Quote" at bounding box center [540, 14] width 56 height 15
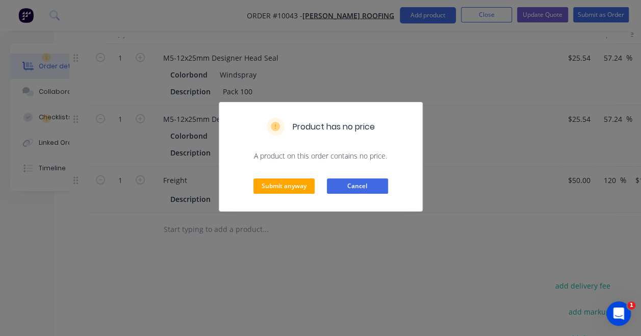
click at [338, 185] on button "Cancel" at bounding box center [357, 186] width 61 height 15
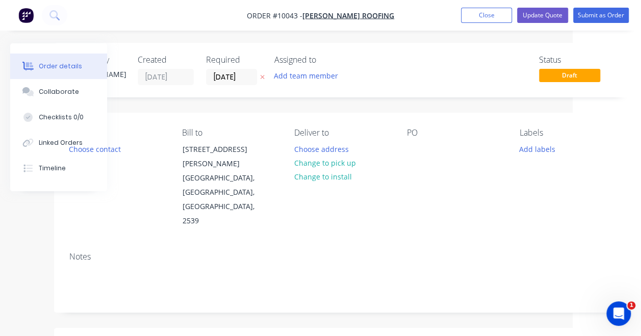
scroll to position [0, 68]
click at [342, 146] on button "Choose address" at bounding box center [321, 149] width 65 height 14
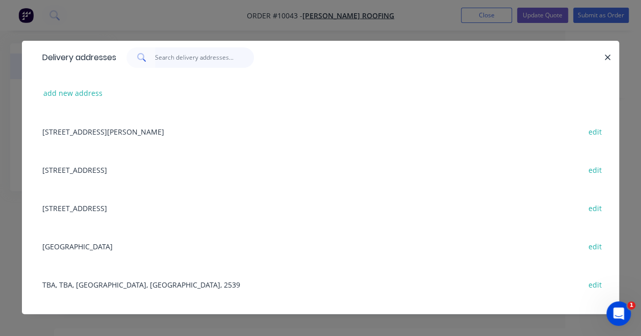
click at [187, 58] on input "text" at bounding box center [204, 57] width 99 height 20
click at [80, 91] on button "add new address" at bounding box center [73, 93] width 70 height 14
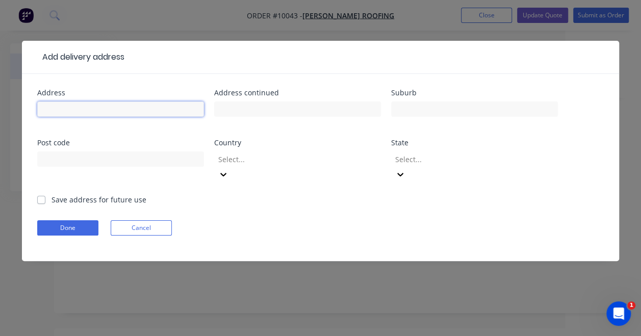
click at [74, 105] on input "text" at bounding box center [120, 109] width 167 height 15
type input "[STREET_ADDRESS] conjola"
click at [157, 128] on div "[STREET_ADDRESS] conjola" at bounding box center [120, 114] width 167 height 30
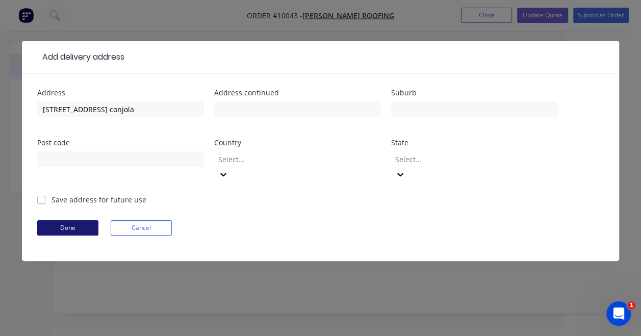
click at [84, 220] on button "Done" at bounding box center [67, 227] width 61 height 15
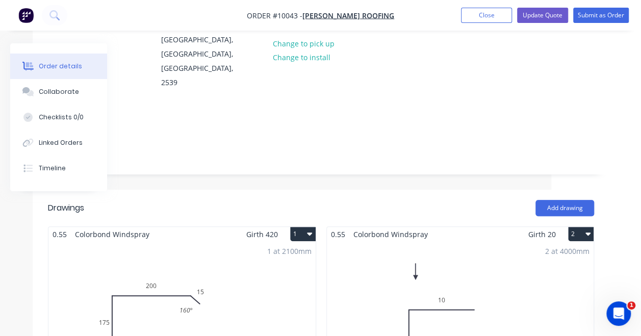
scroll to position [0, 90]
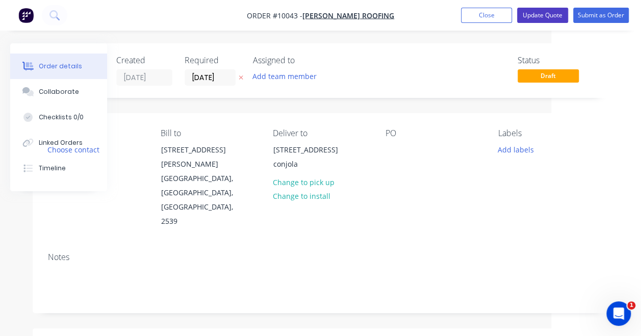
click at [550, 20] on button "Update Quote" at bounding box center [542, 15] width 51 height 15
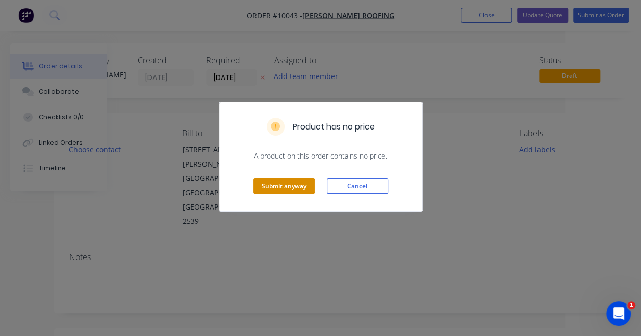
click at [297, 187] on button "Submit anyway" at bounding box center [284, 186] width 61 height 15
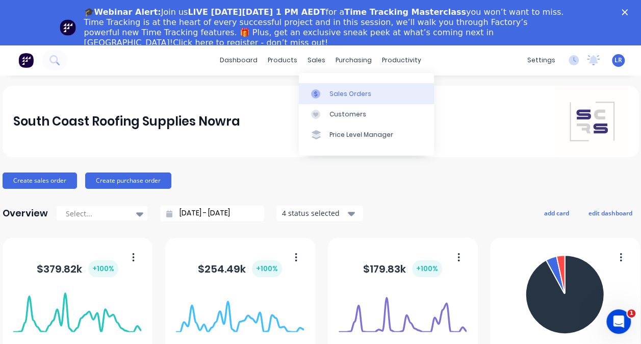
click at [336, 94] on div "Sales Orders" at bounding box center [350, 93] width 42 height 9
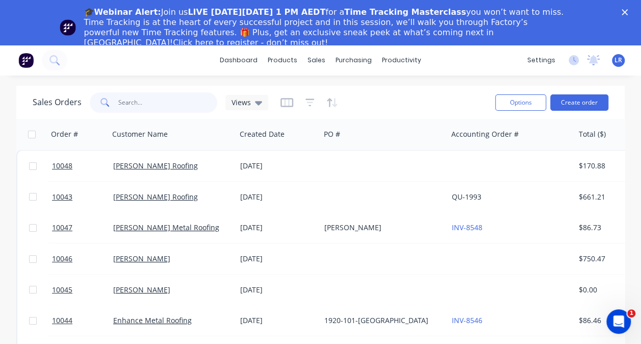
click at [197, 97] on input "text" at bounding box center [167, 102] width 99 height 20
type input "9838"
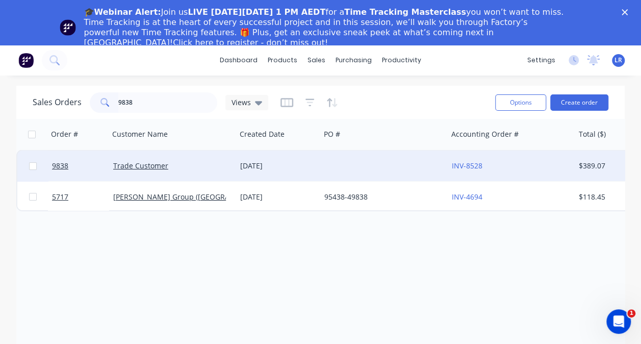
click at [237, 168] on div "[DATE]" at bounding box center [278, 165] width 84 height 31
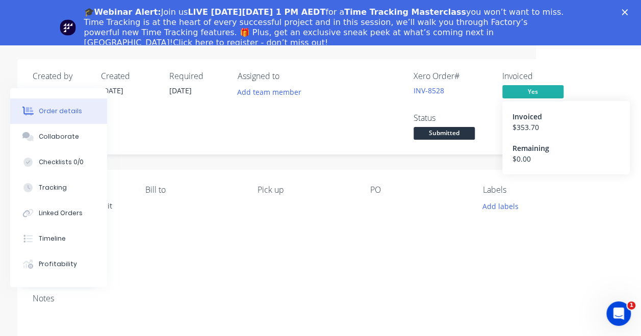
scroll to position [30, 105]
click at [548, 91] on span "Yes" at bounding box center [532, 91] width 61 height 13
drag, startPoint x: 548, startPoint y: 91, endPoint x: 540, endPoint y: 85, distance: 9.8
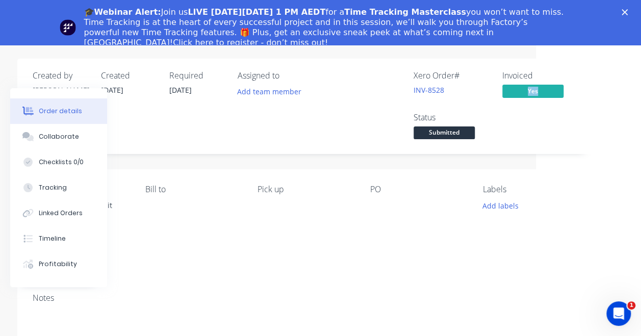
click at [540, 85] on span "Yes" at bounding box center [532, 91] width 61 height 13
drag, startPoint x: 540, startPoint y: 85, endPoint x: 518, endPoint y: 94, distance: 23.6
click at [518, 94] on span "Yes" at bounding box center [532, 91] width 61 height 13
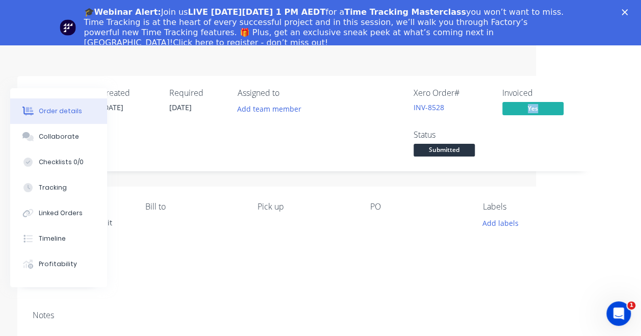
scroll to position [0, 105]
